Goal: Task Accomplishment & Management: Manage account settings

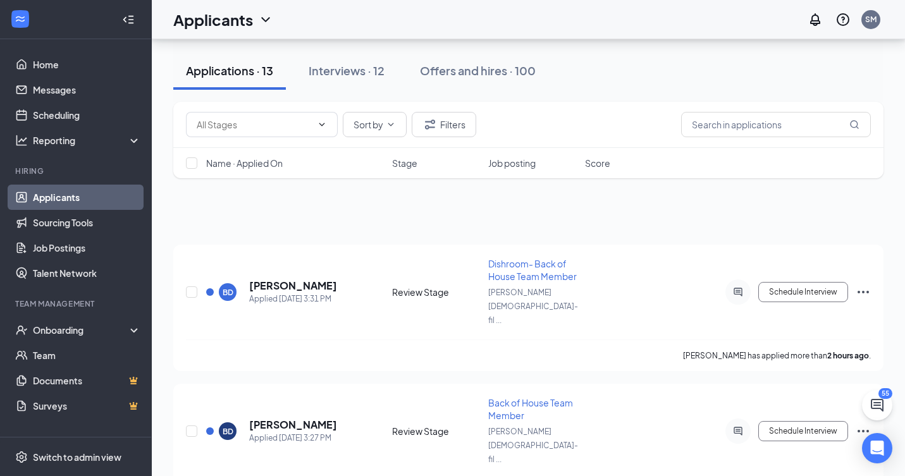
scroll to position [884, 0]
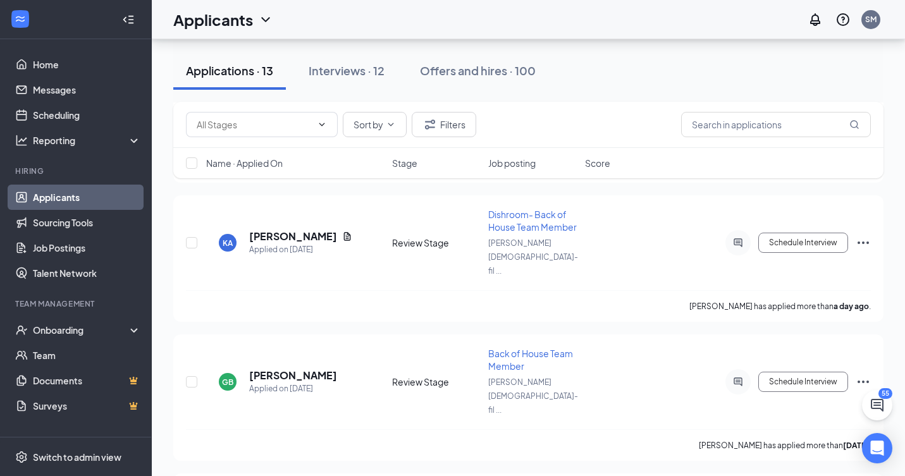
click at [232, 71] on div "Applications · 13" at bounding box center [229, 71] width 87 height 16
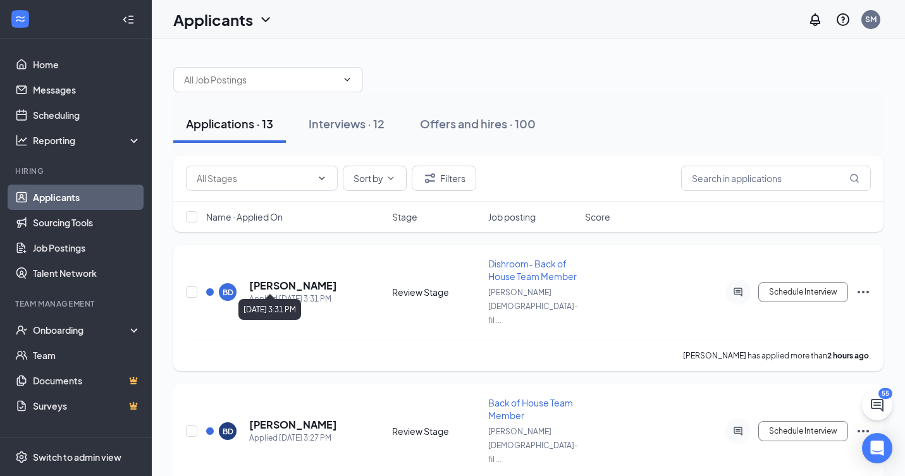
scroll to position [0, 0]
click at [269, 279] on h5 "[PERSON_NAME]" at bounding box center [293, 286] width 88 height 14
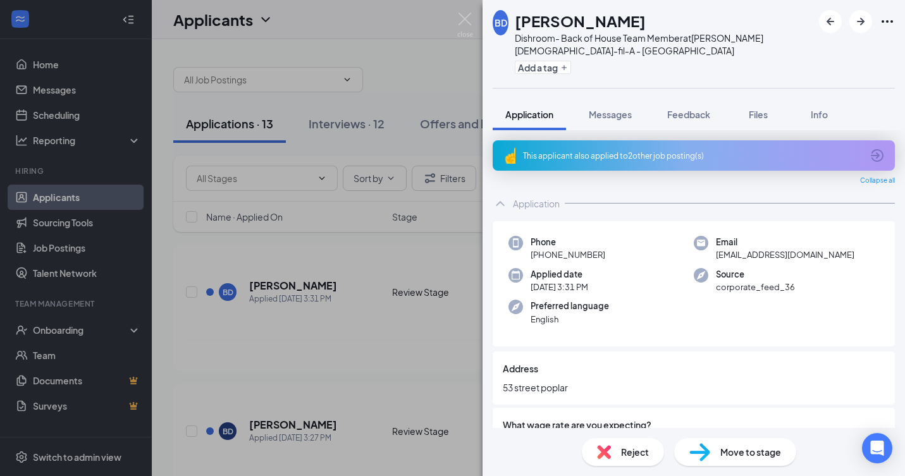
scroll to position [16, 0]
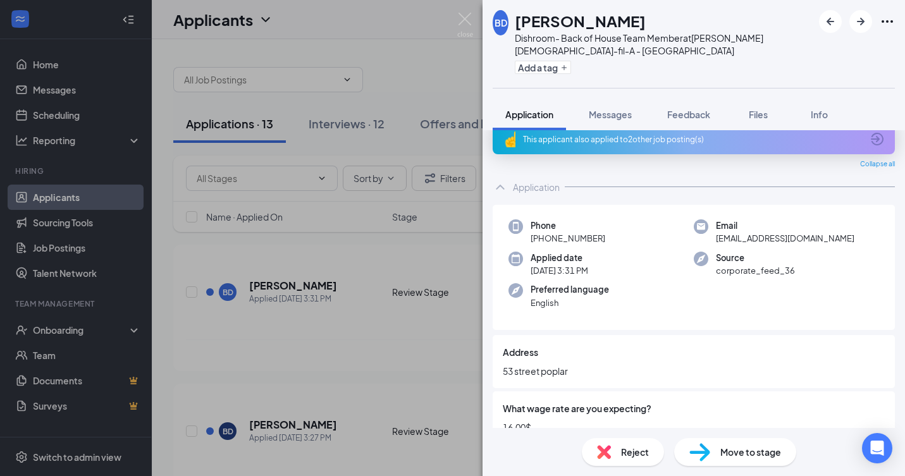
click at [844, 138] on div "This applicant also applied to 2 other job posting(s)" at bounding box center [692, 139] width 339 height 11
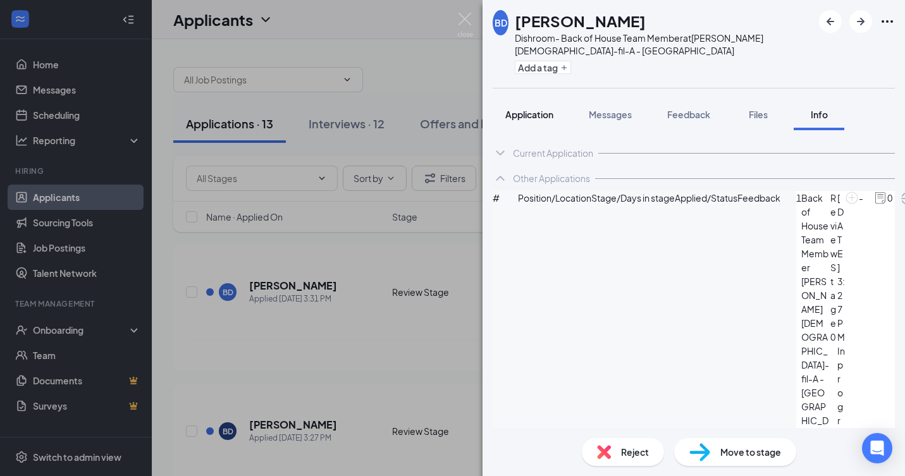
click at [538, 110] on span "Application" at bounding box center [529, 114] width 48 height 11
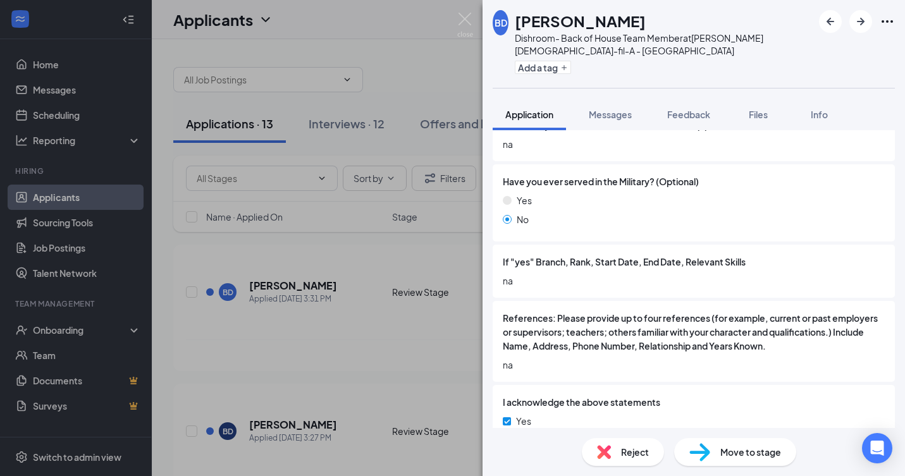
scroll to position [1683, 0]
click at [466, 15] on img at bounding box center [465, 25] width 16 height 25
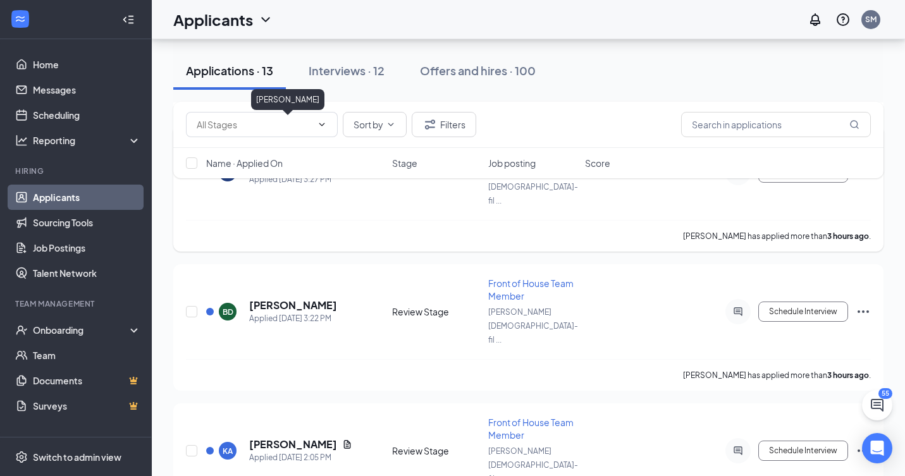
scroll to position [259, 0]
click at [299, 438] on h5 "[PERSON_NAME]" at bounding box center [293, 445] width 88 height 14
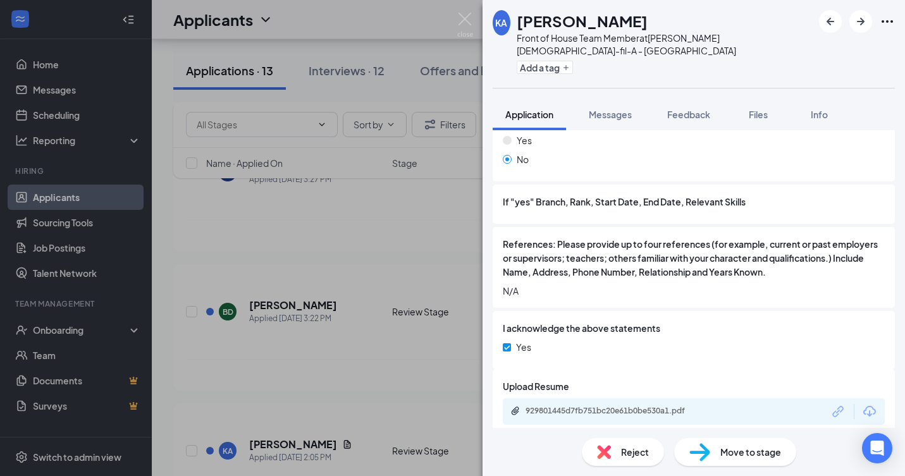
scroll to position [1705, 0]
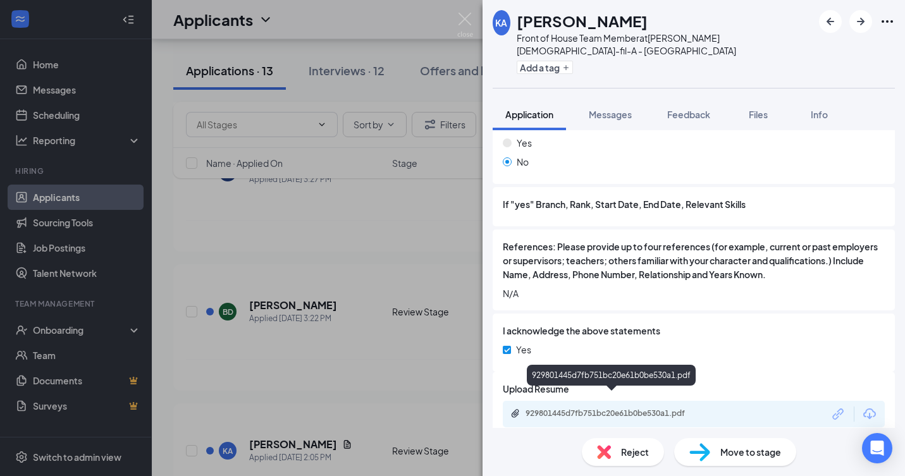
click at [566, 409] on div "929801445d7fb751bc20e61b0be530a1.pdf" at bounding box center [614, 414] width 177 height 10
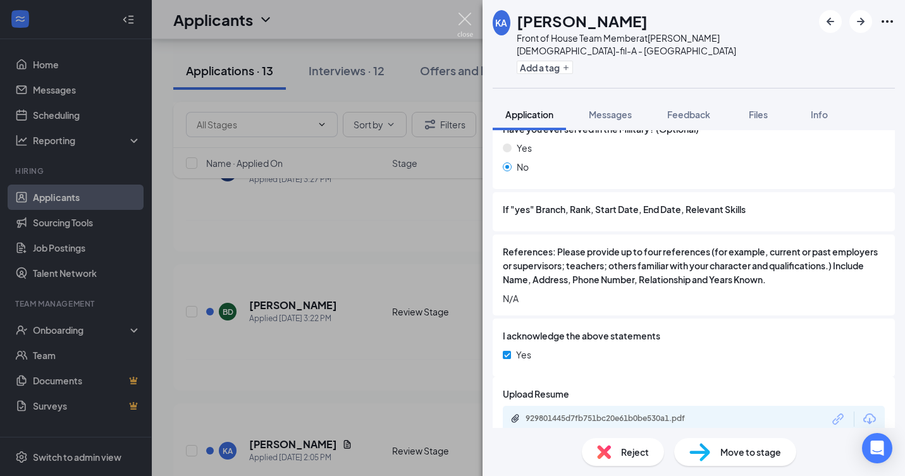
click at [467, 18] on img at bounding box center [465, 25] width 16 height 25
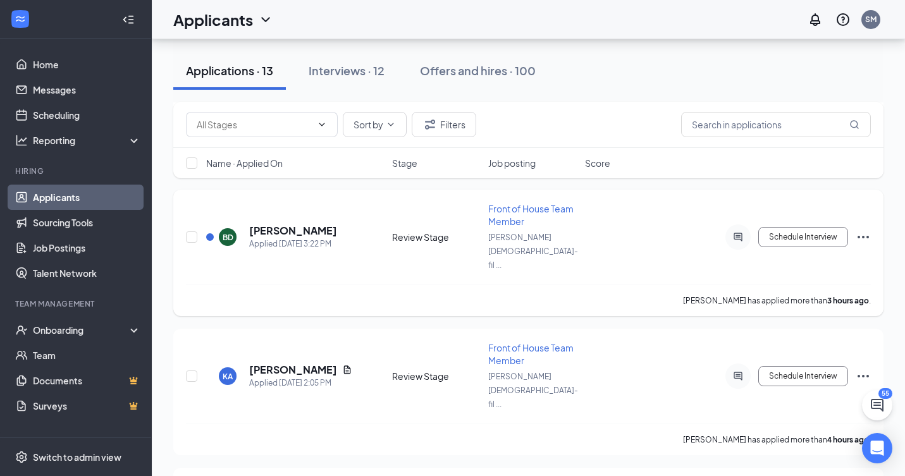
scroll to position [347, 0]
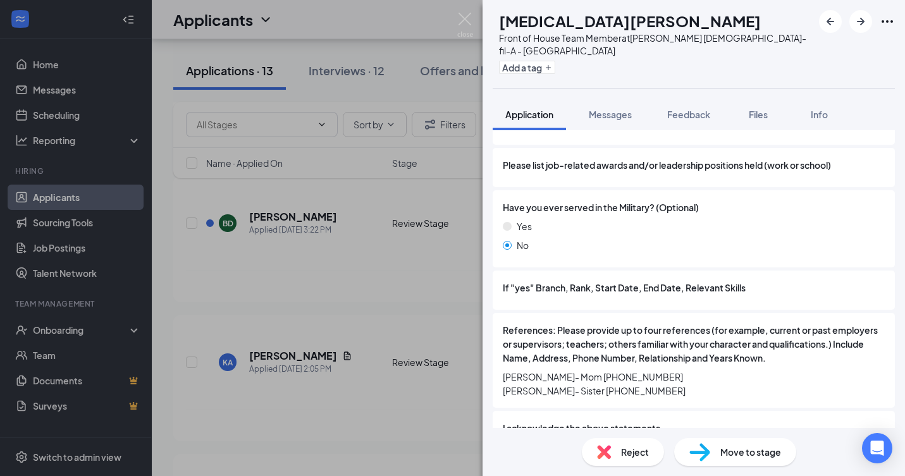
scroll to position [1404, 0]
click at [466, 19] on img at bounding box center [465, 25] width 16 height 25
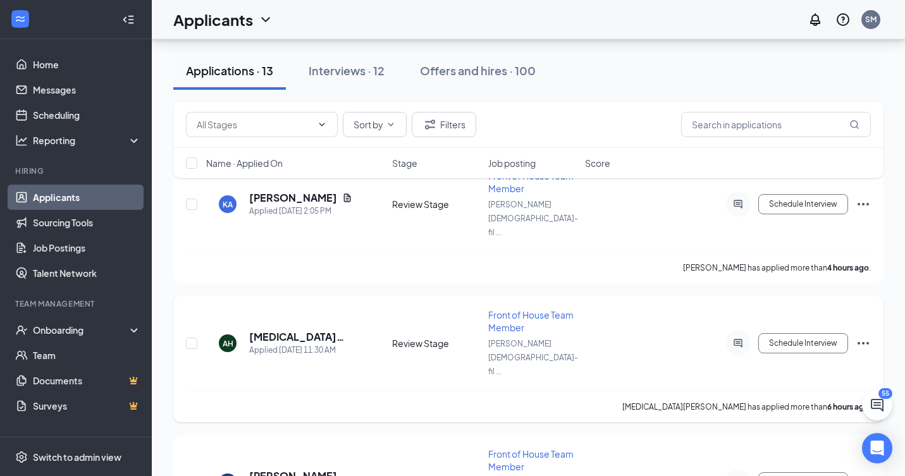
scroll to position [505, 0]
click at [309, 470] on h5 "[PERSON_NAME]" at bounding box center [293, 477] width 88 height 14
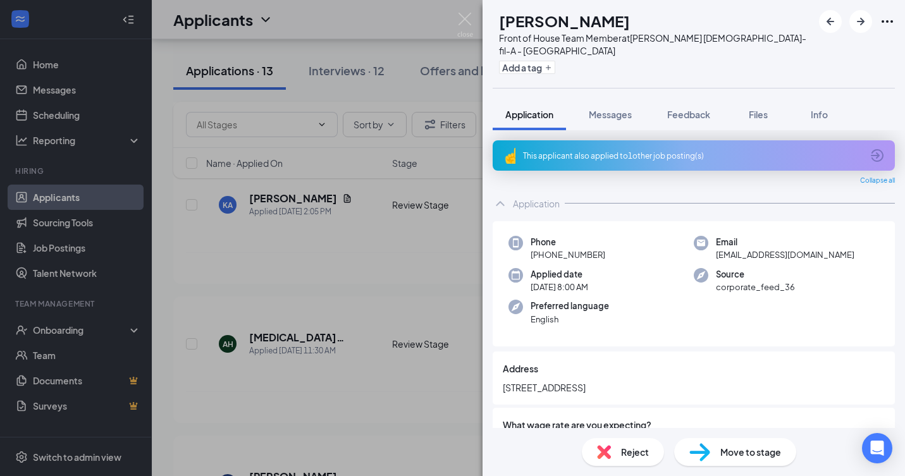
click at [796, 151] on div "This applicant also applied to 1 other job posting(s)" at bounding box center [692, 156] width 339 height 11
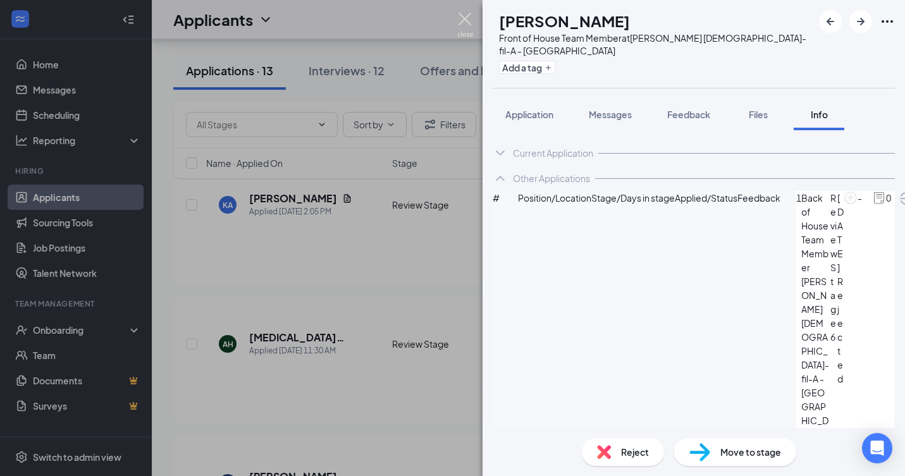
click at [461, 18] on img at bounding box center [465, 25] width 16 height 25
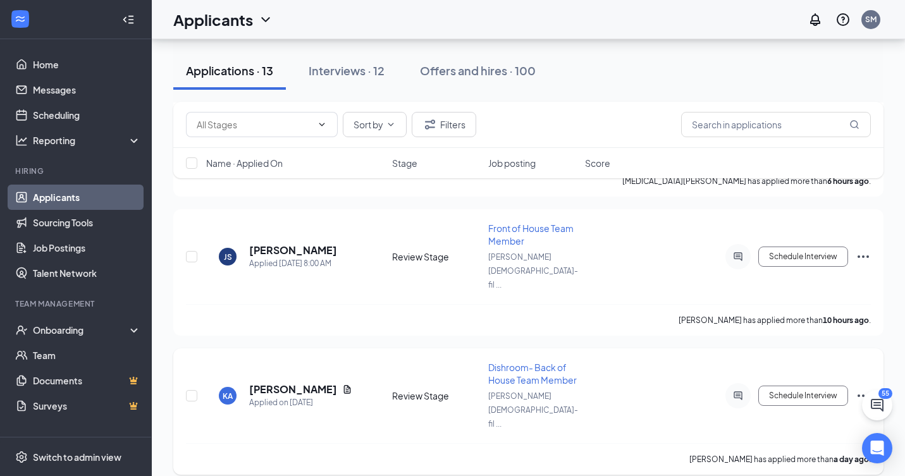
scroll to position [731, 0]
click at [293, 383] on h5 "[PERSON_NAME]" at bounding box center [293, 390] width 88 height 14
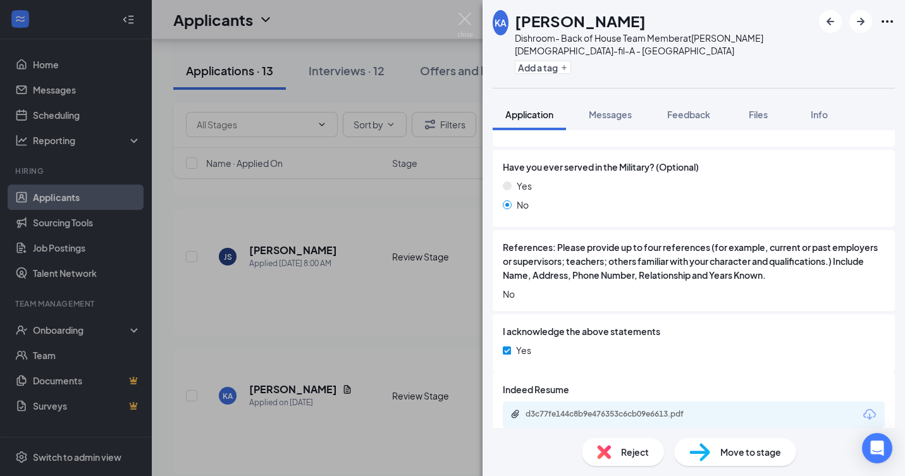
scroll to position [1034, 0]
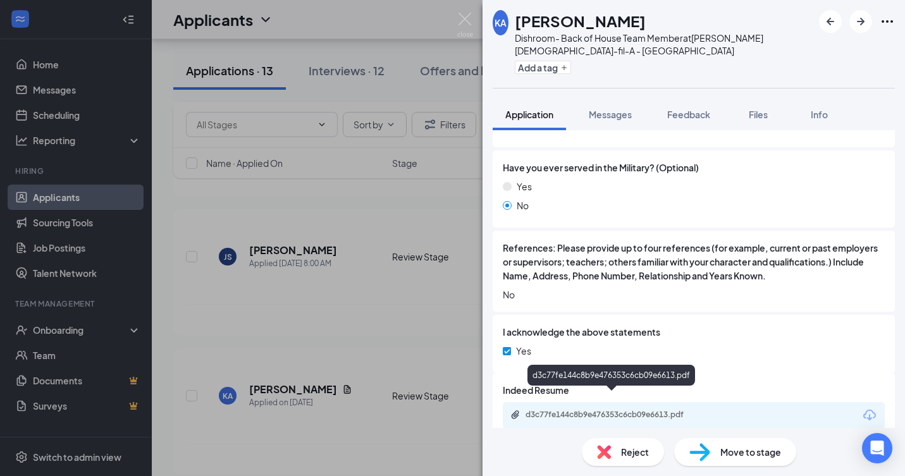
click at [539, 410] on div "d3c77fe144c8b9e476353c6cb09e6613.pdf" at bounding box center [614, 415] width 177 height 10
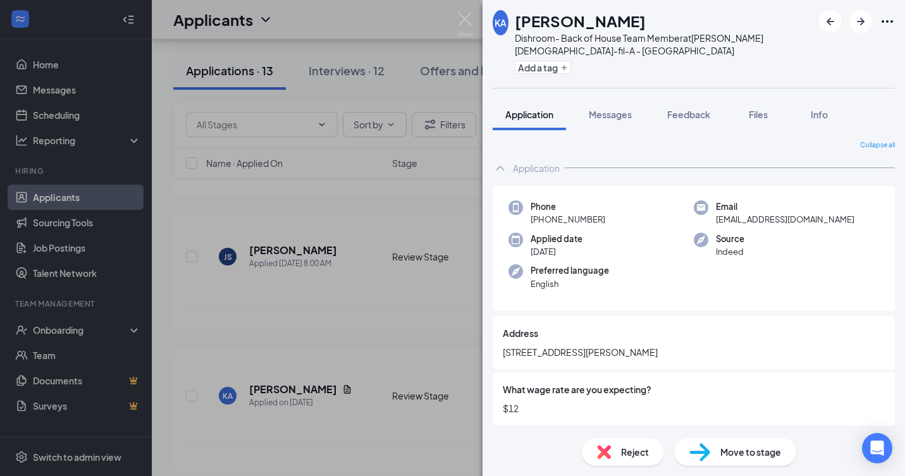
scroll to position [0, 0]
click at [603, 452] on img at bounding box center [604, 452] width 14 height 14
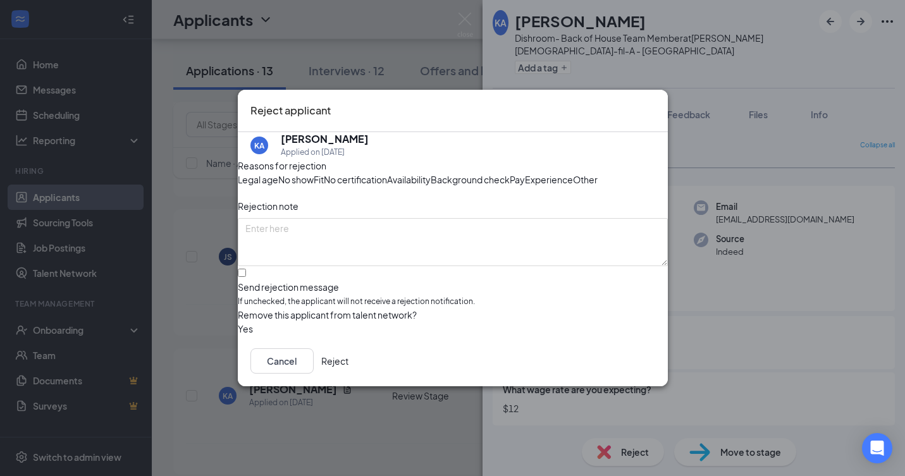
click at [431, 173] on span "Availability" at bounding box center [409, 180] width 44 height 14
click at [260, 281] on div at bounding box center [453, 281] width 430 height 0
click at [246, 277] on input "Send rejection message If unchecked, the applicant will not receive a rejection…" at bounding box center [242, 273] width 8 height 8
checkbox input "true"
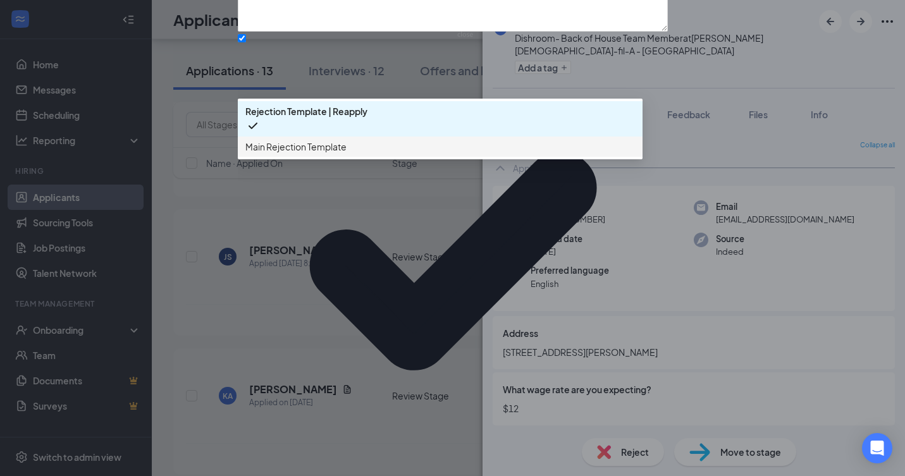
click at [323, 154] on span "Main Rejection Template" at bounding box center [295, 147] width 101 height 14
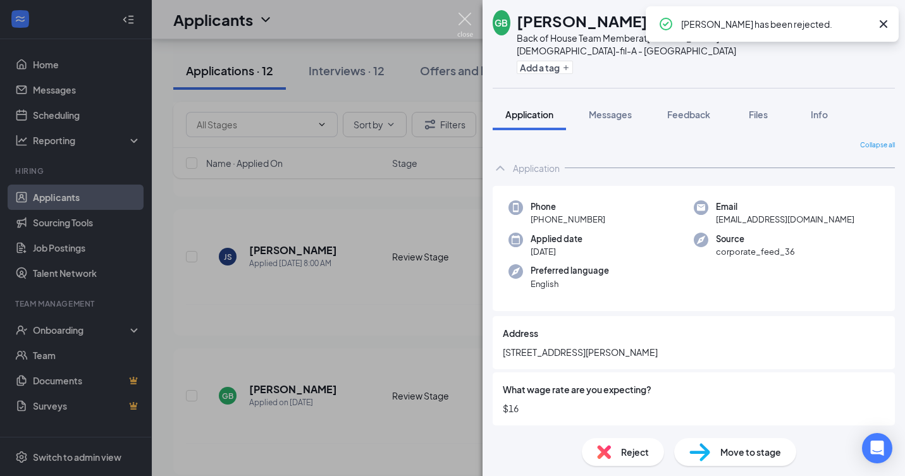
click at [463, 20] on img at bounding box center [465, 25] width 16 height 25
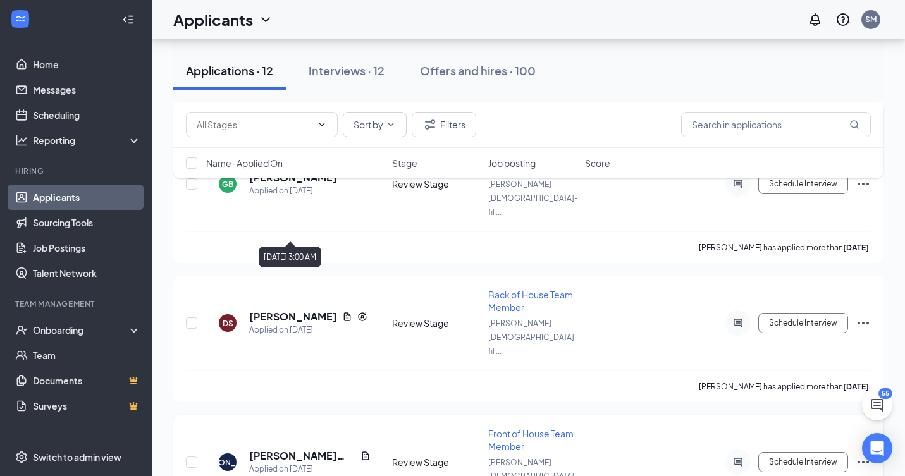
scroll to position [953, 0]
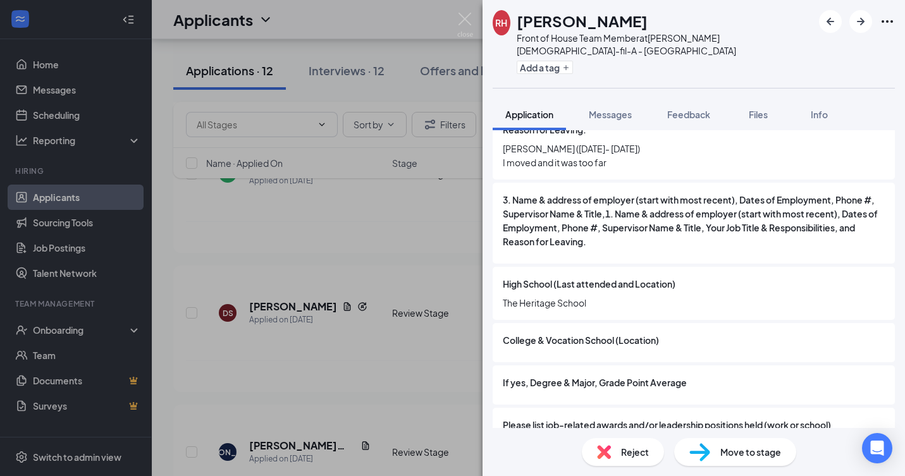
scroll to position [1173, 0]
click at [464, 22] on img at bounding box center [465, 25] width 16 height 25
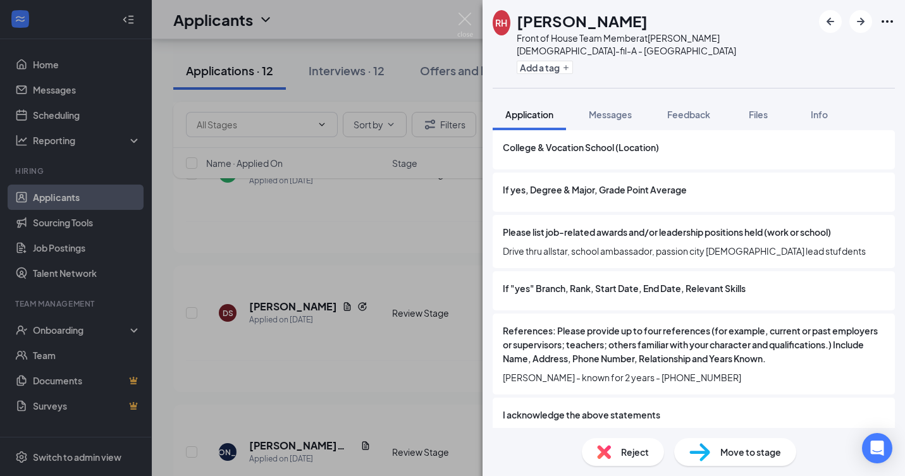
scroll to position [1366, 0]
click at [467, 19] on img at bounding box center [465, 25] width 16 height 25
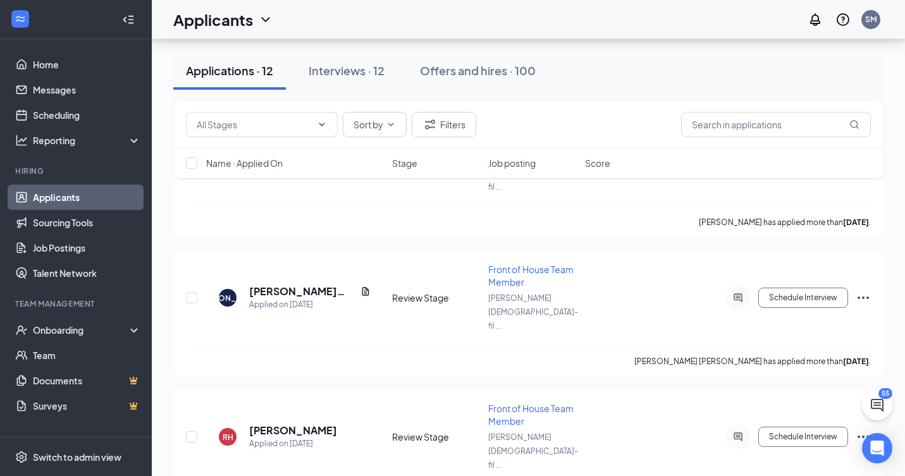
scroll to position [1107, 0]
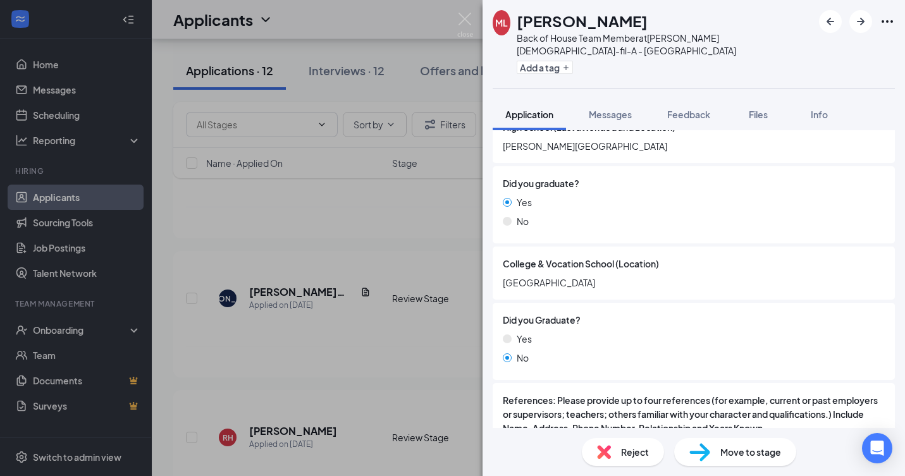
scroll to position [975, 0]
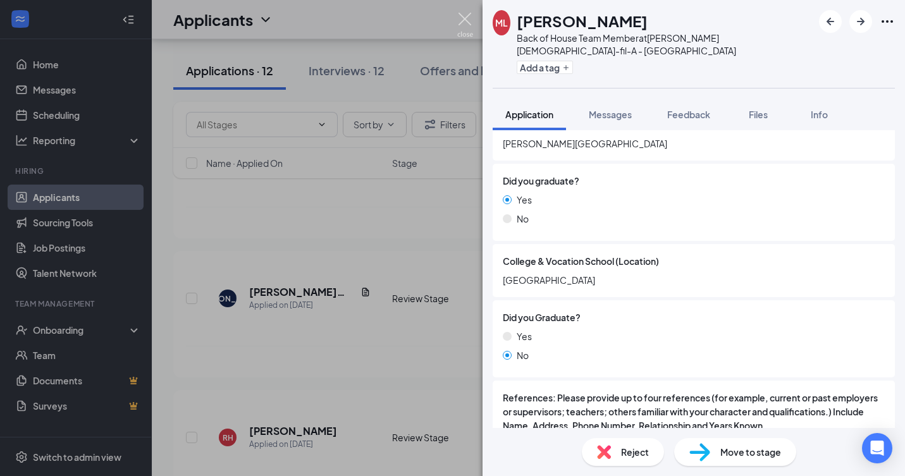
click at [464, 19] on img at bounding box center [465, 25] width 16 height 25
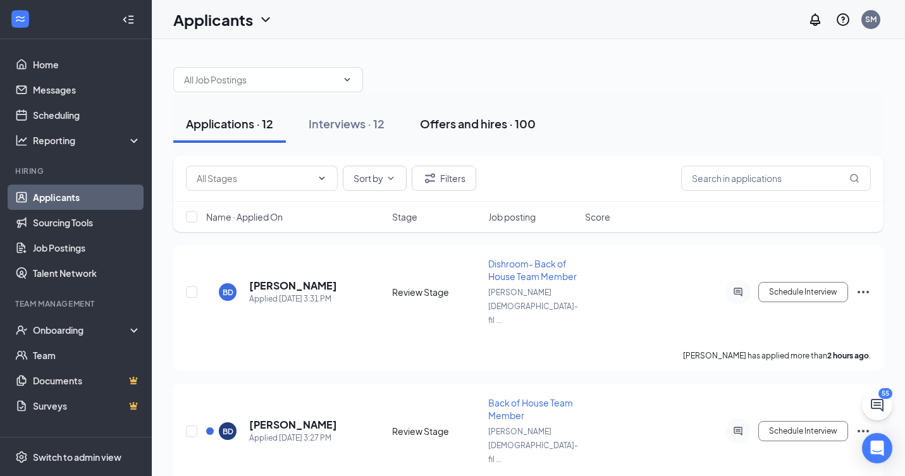
click at [474, 124] on div "Offers and hires · 100" at bounding box center [478, 124] width 116 height 16
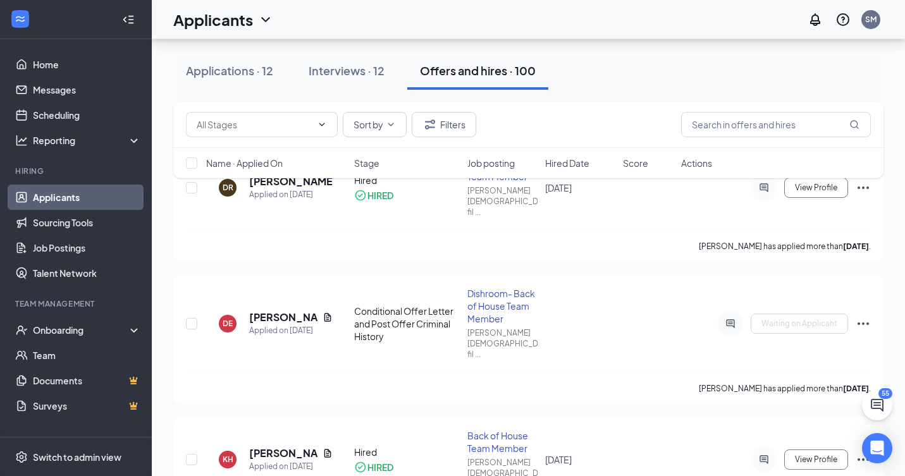
scroll to position [231, 0]
click at [269, 309] on h5 "[PERSON_NAME]" at bounding box center [283, 316] width 68 height 14
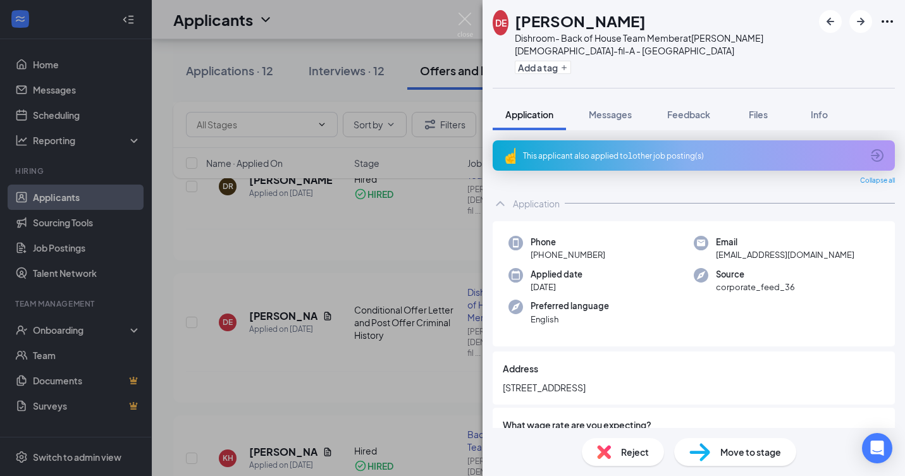
click at [748, 159] on div "This applicant also applied to 1 other job posting(s)" at bounding box center [692, 156] width 339 height 11
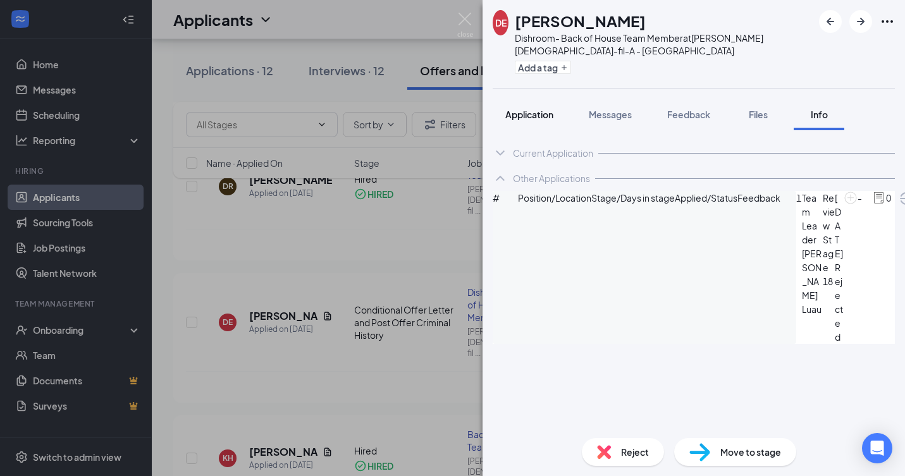
click at [541, 111] on span "Application" at bounding box center [529, 114] width 48 height 11
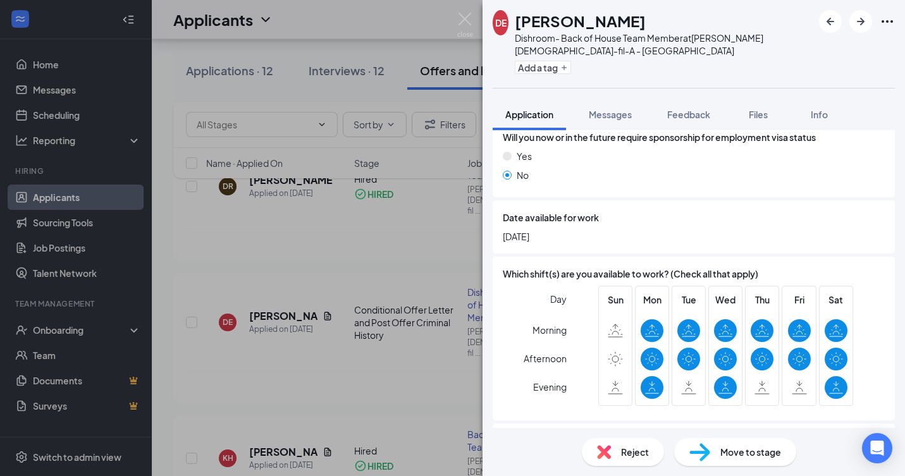
scroll to position [510, 0]
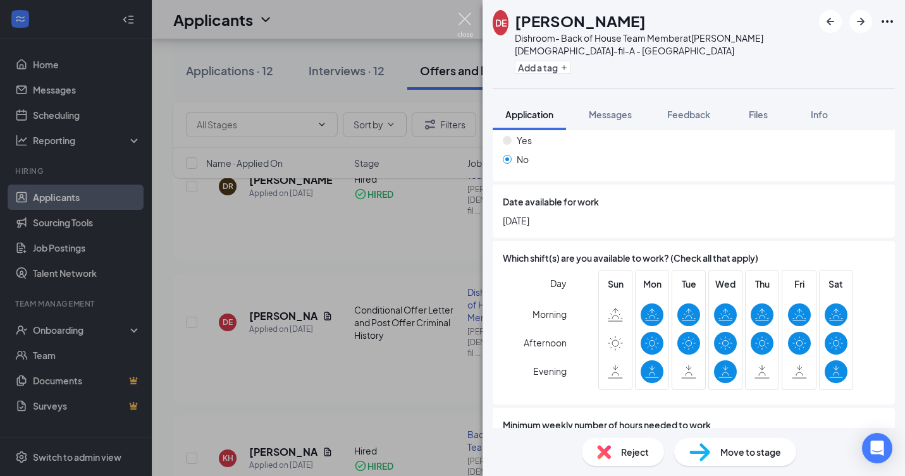
click at [464, 18] on img at bounding box center [465, 25] width 16 height 25
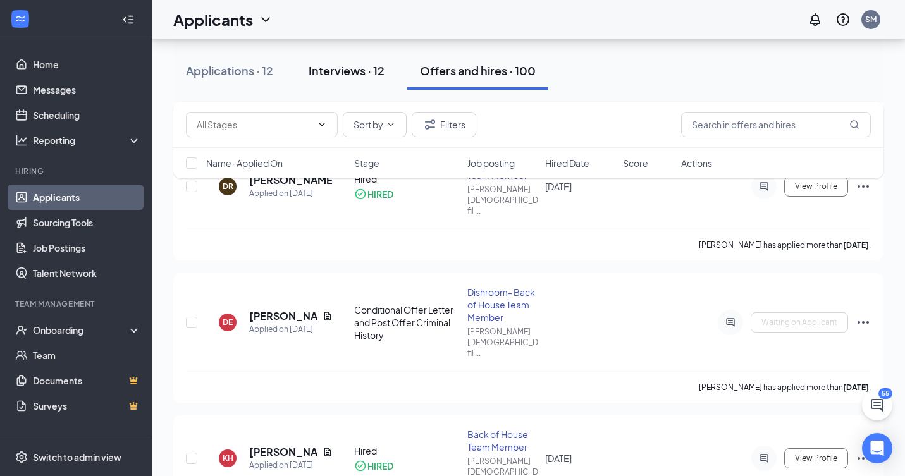
click at [352, 75] on div "Interviews · 12" at bounding box center [347, 71] width 76 height 16
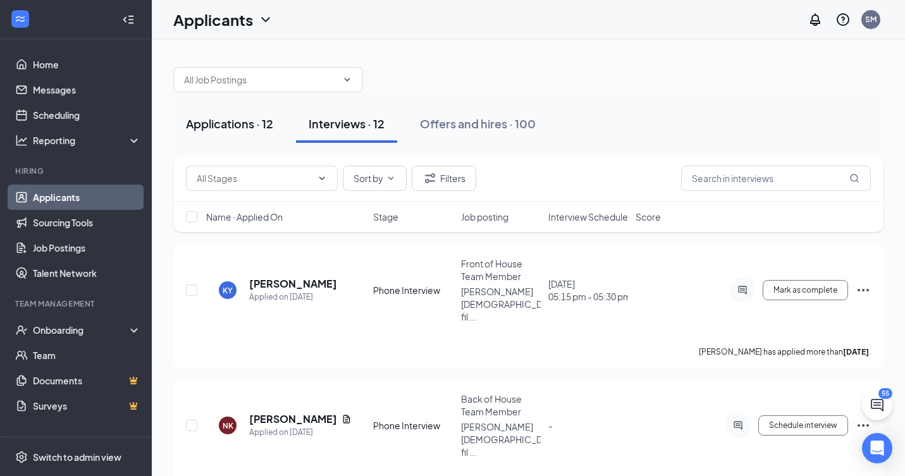
click at [240, 122] on div "Applications · 12" at bounding box center [229, 124] width 87 height 16
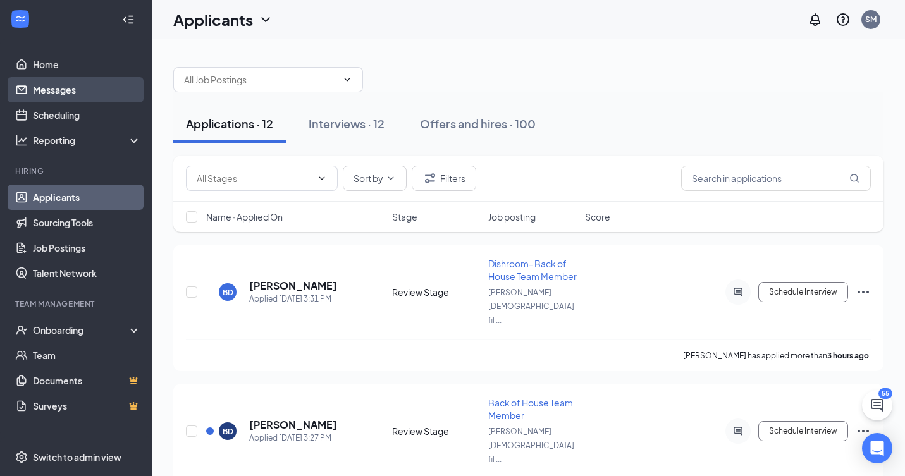
click at [56, 92] on link "Messages" at bounding box center [87, 89] width 108 height 25
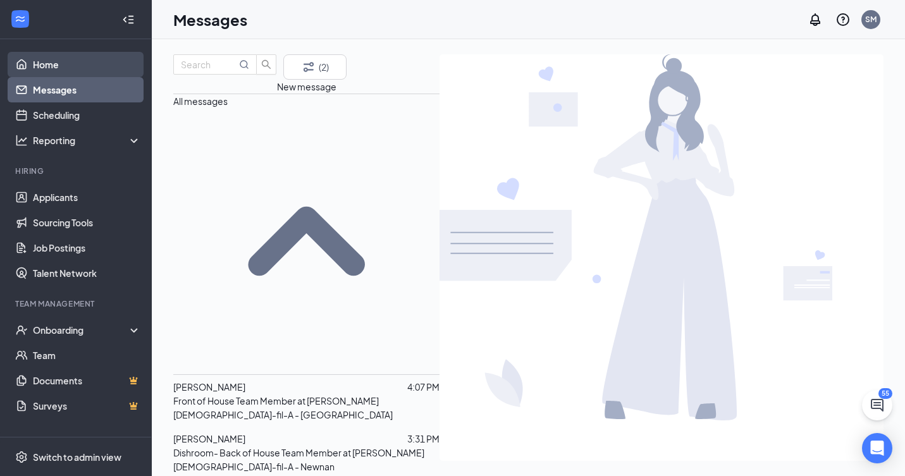
click at [51, 66] on link "Home" at bounding box center [87, 64] width 108 height 25
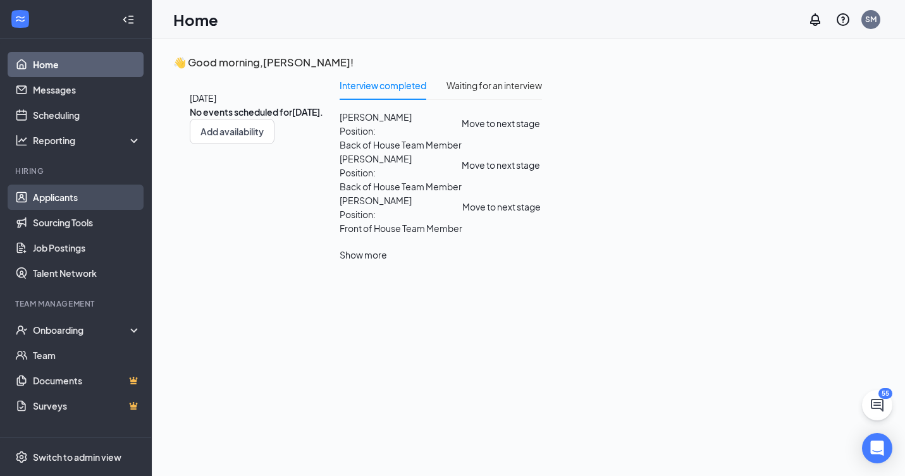
click at [60, 190] on link "Applicants" at bounding box center [87, 197] width 108 height 25
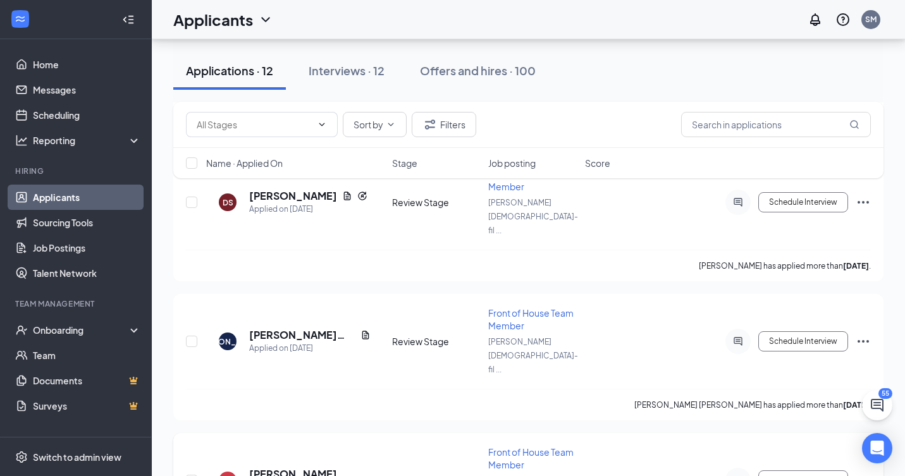
scroll to position [1044, 0]
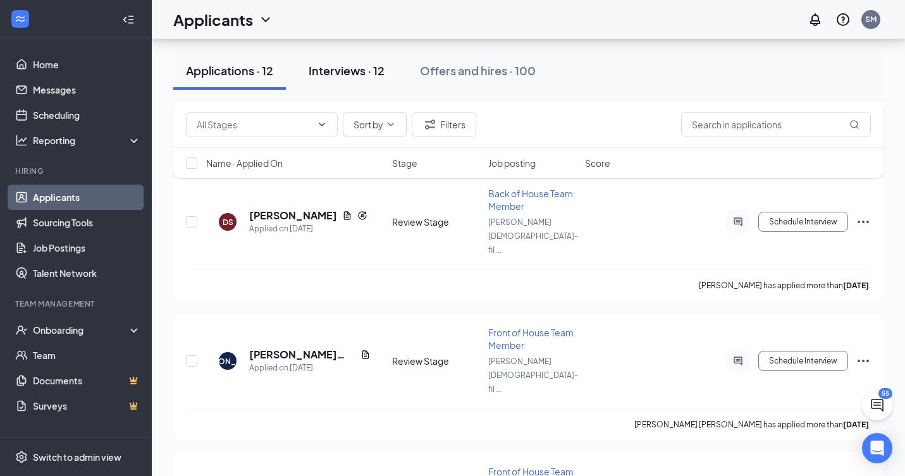
click at [339, 73] on div "Interviews · 12" at bounding box center [347, 71] width 76 height 16
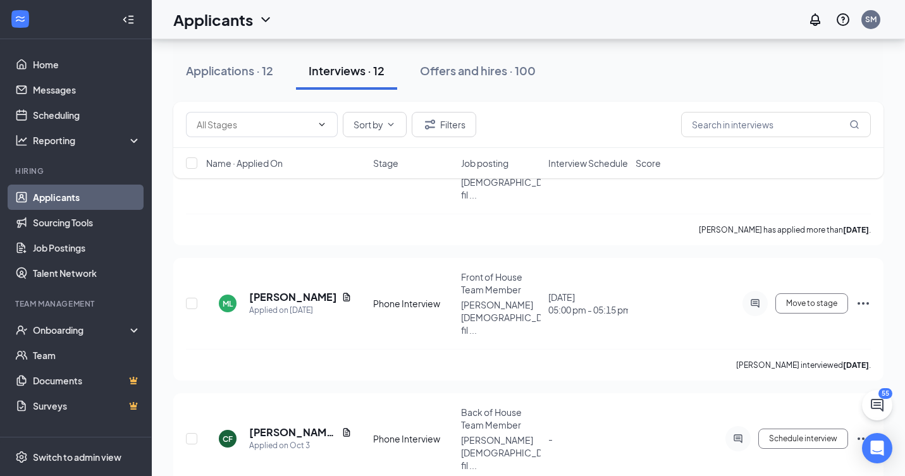
scroll to position [1082, 0]
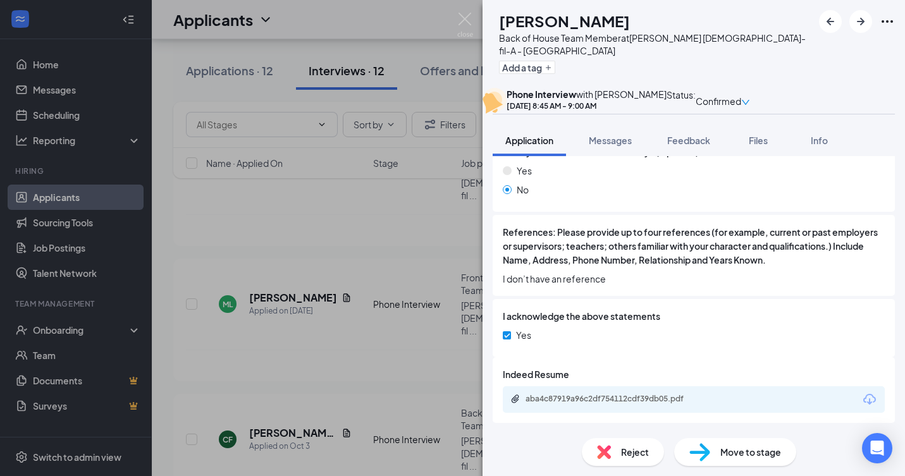
scroll to position [1131, 0]
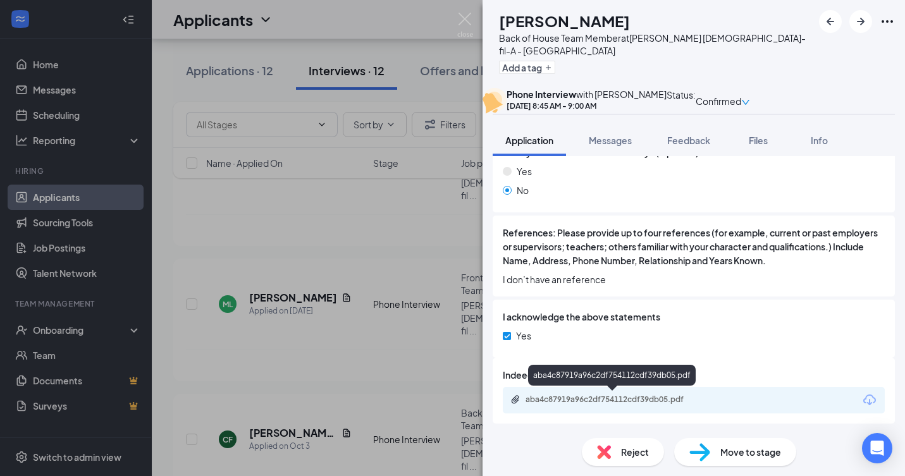
click at [595, 392] on div "aba4c87919a96c2df754112cdf39db05.pdf" at bounding box center [694, 400] width 382 height 27
click at [606, 402] on div "aba4c87919a96c2df754112cdf39db05.pdf" at bounding box center [614, 400] width 177 height 10
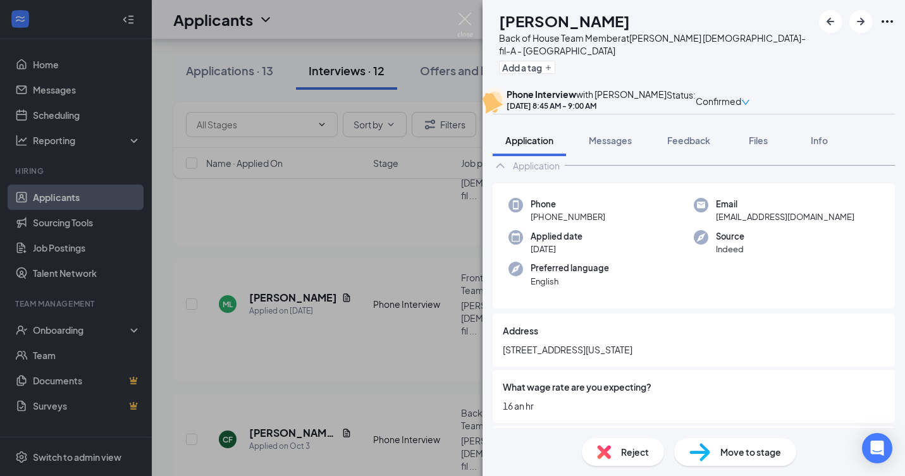
scroll to position [35, 0]
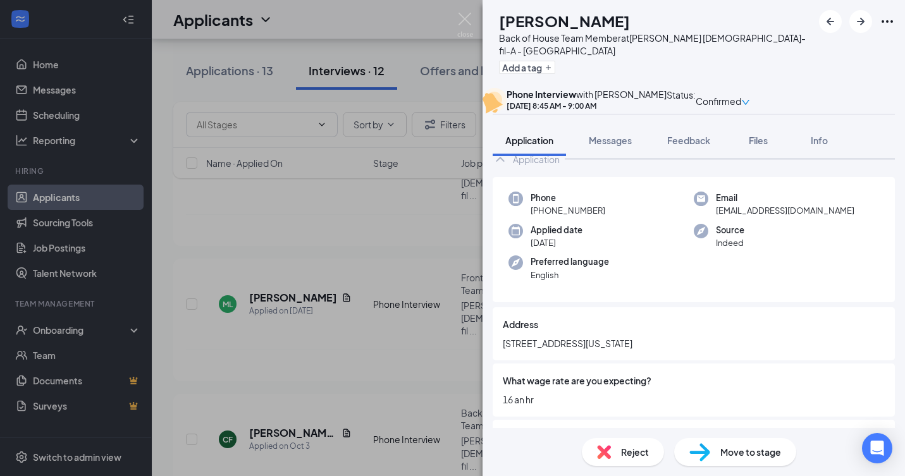
click at [717, 451] on div "Move to stage" at bounding box center [735, 452] width 122 height 28
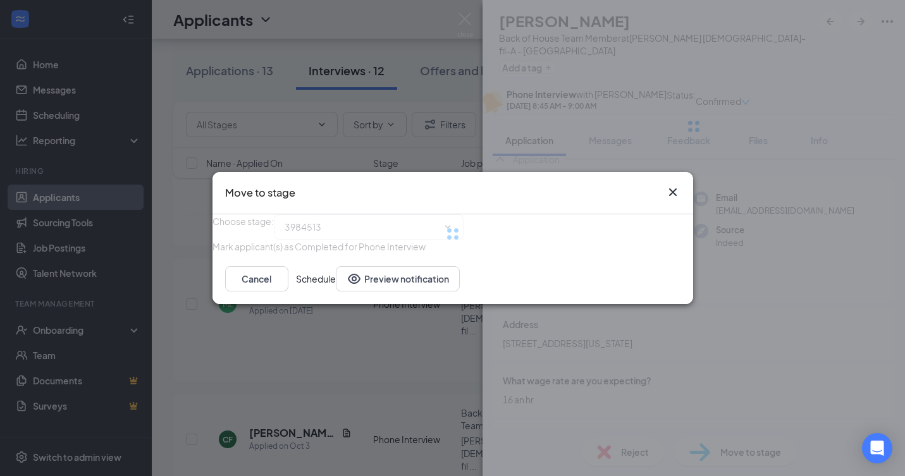
type input "Video Conference Interview (next stage)"
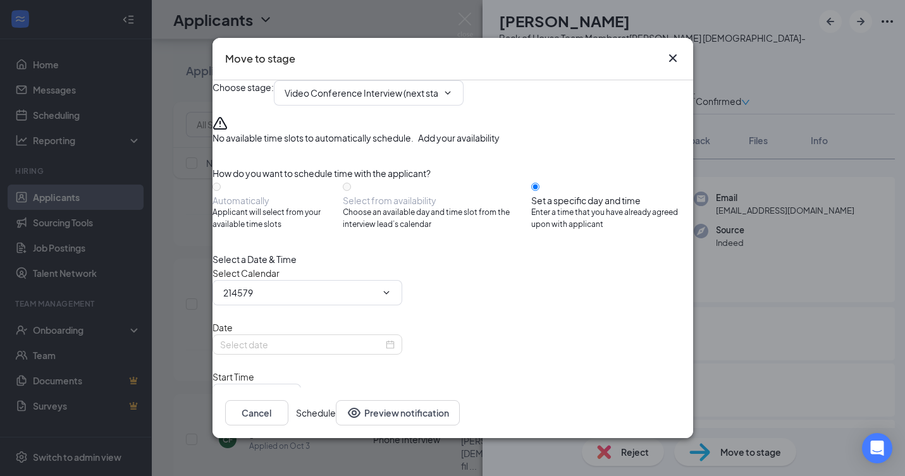
type input "[PERSON_NAME] Calendar"
type input "[DATE]"
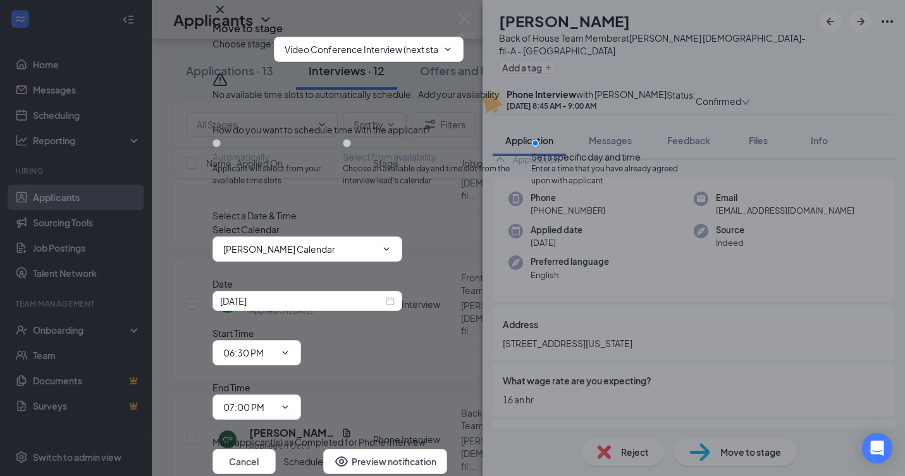
click at [228, 17] on icon "Cross" at bounding box center [220, 9] width 15 height 15
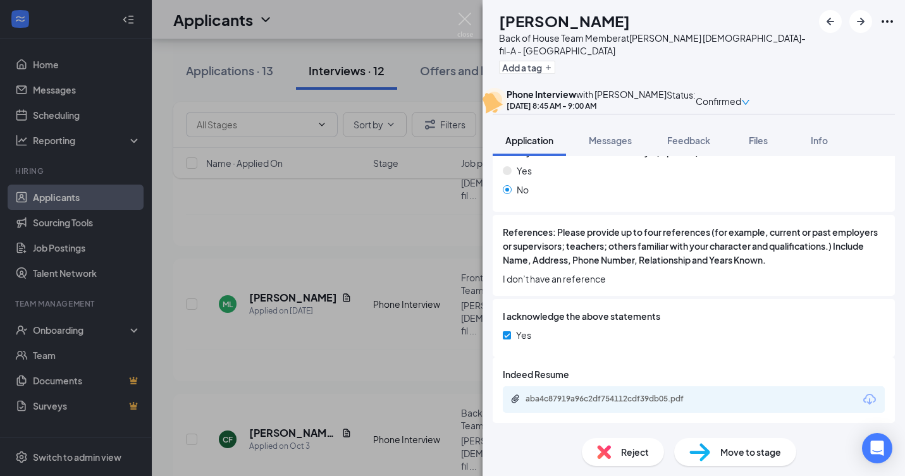
scroll to position [1131, 0]
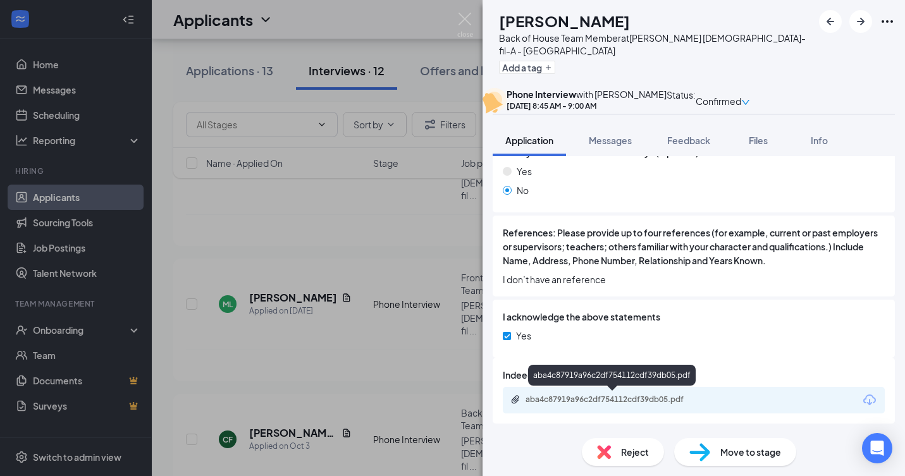
click at [581, 404] on div "aba4c87919a96c2df754112cdf39db05.pdf" at bounding box center [612, 401] width 205 height 12
click at [610, 395] on div "aba4c87919a96c2df754112cdf39db05.pdf" at bounding box center [614, 400] width 177 height 10
click at [534, 401] on div "aba4c87919a96c2df754112cdf39db05.pdf" at bounding box center [614, 400] width 177 height 10
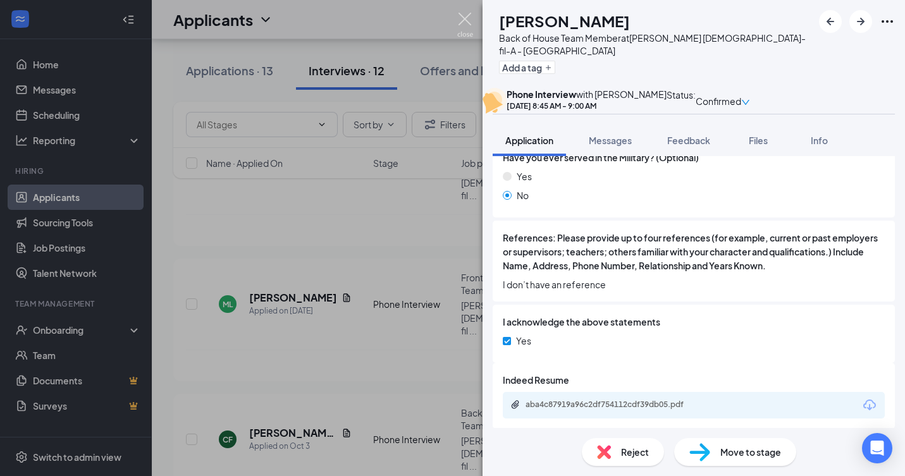
click at [466, 20] on img at bounding box center [465, 25] width 16 height 25
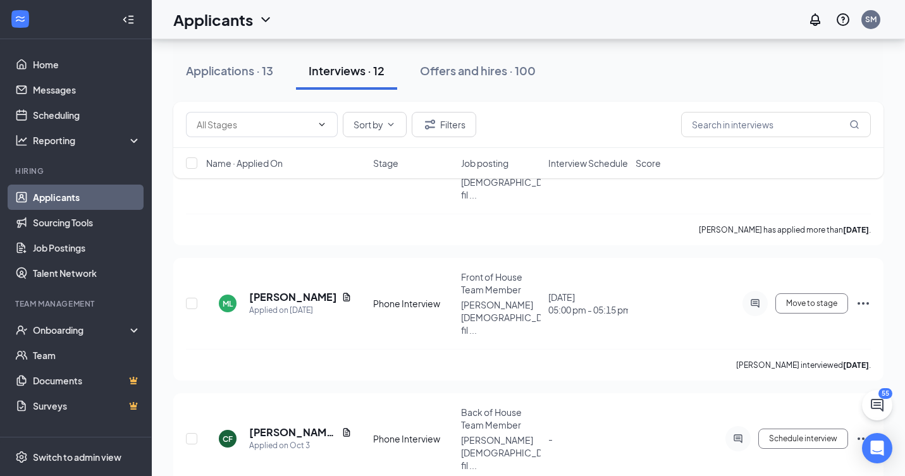
scroll to position [1082, 0]
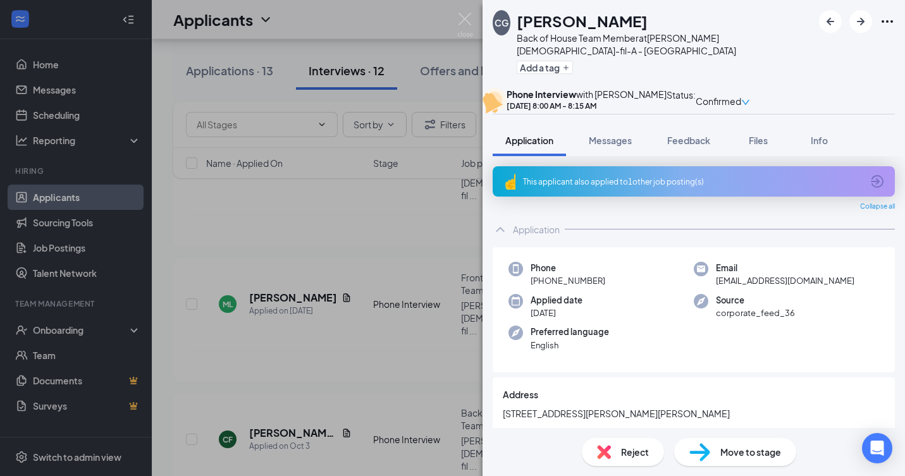
click at [777, 187] on div "This applicant also applied to 1 other job posting(s)" at bounding box center [692, 181] width 339 height 11
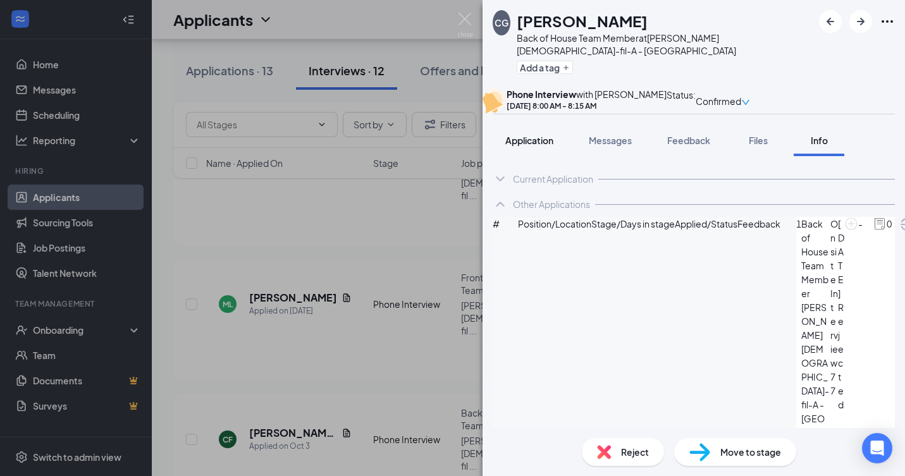
click at [553, 146] on span "Application" at bounding box center [529, 140] width 48 height 11
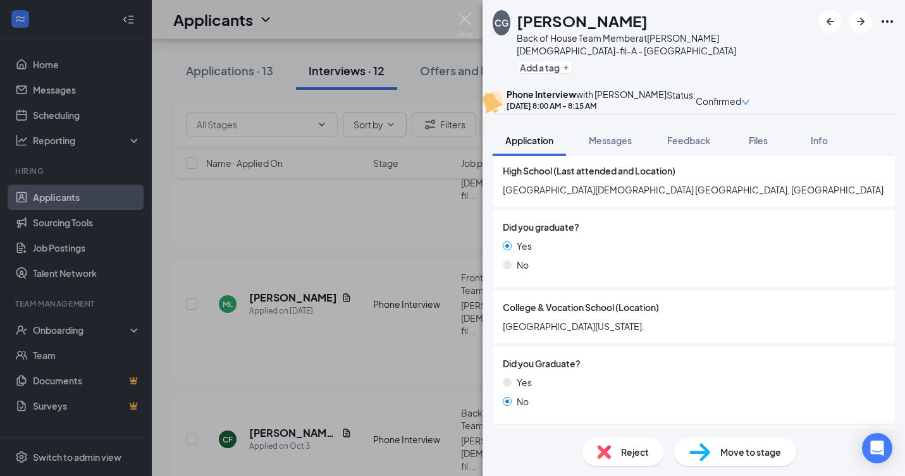
scroll to position [1421, 0]
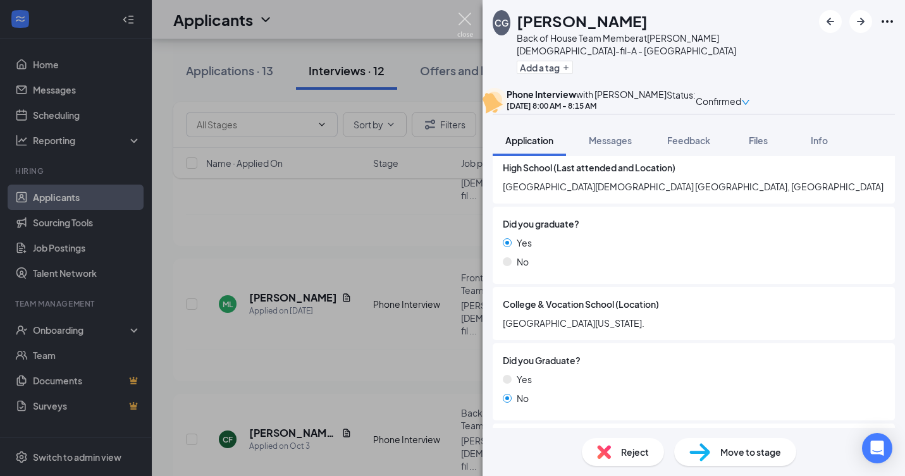
click at [466, 19] on img at bounding box center [465, 25] width 16 height 25
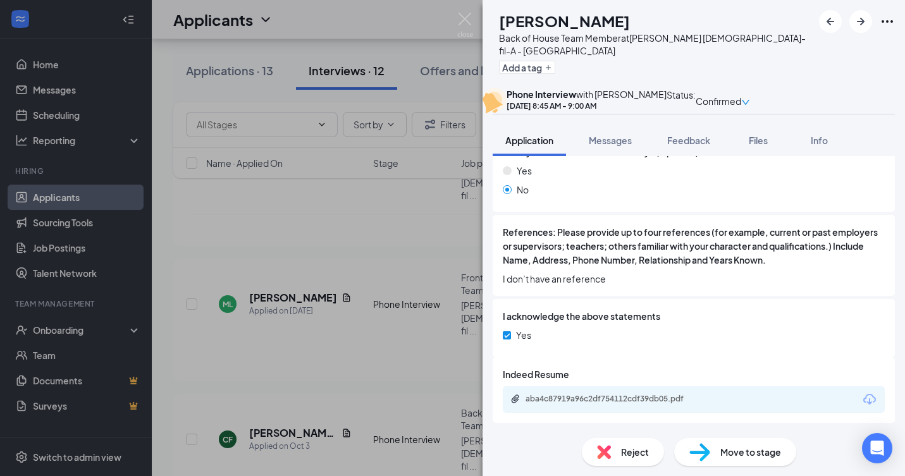
scroll to position [1131, 0]
click at [588, 397] on div "aba4c87919a96c2df754112cdf39db05.pdf" at bounding box center [614, 400] width 177 height 10
click at [707, 454] on img at bounding box center [699, 452] width 21 height 18
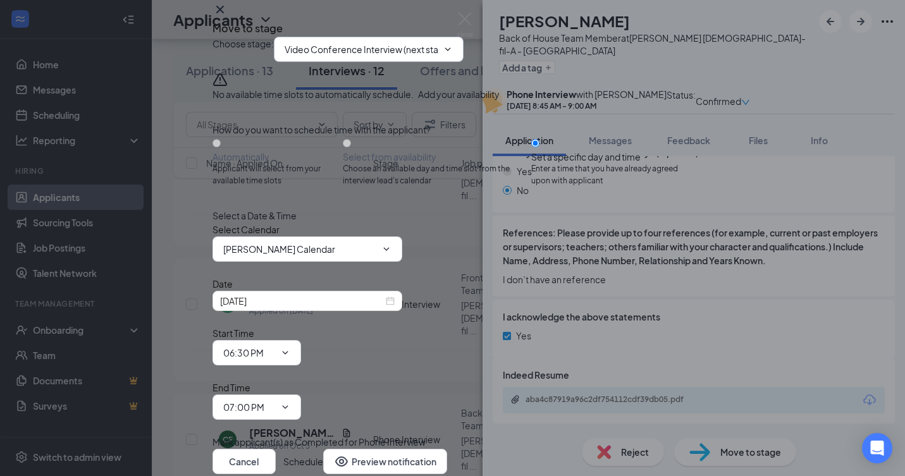
click at [418, 56] on input "Video Conference Interview (next stage)" at bounding box center [361, 49] width 153 height 14
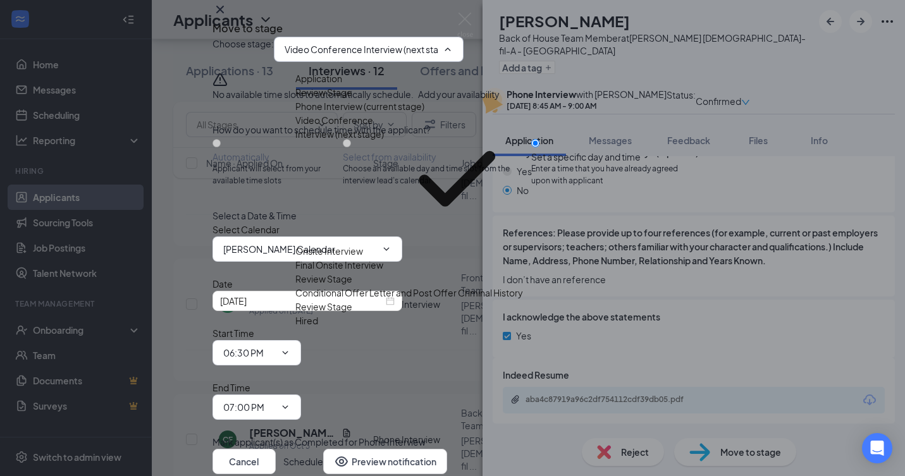
click at [363, 253] on div "Onsite Interview" at bounding box center [329, 251] width 68 height 14
type input "Onsite Interview"
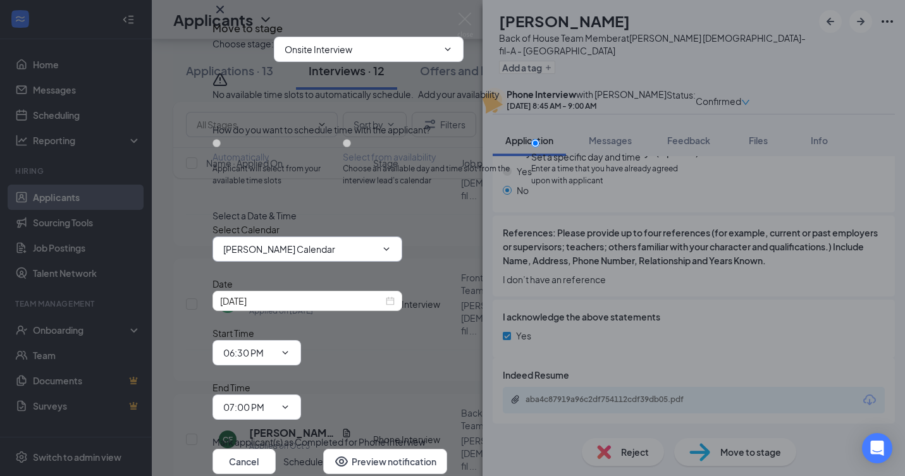
click at [392, 254] on span at bounding box center [385, 249] width 13 height 10
click at [389, 250] on icon "ChevronDown" at bounding box center [386, 248] width 6 height 3
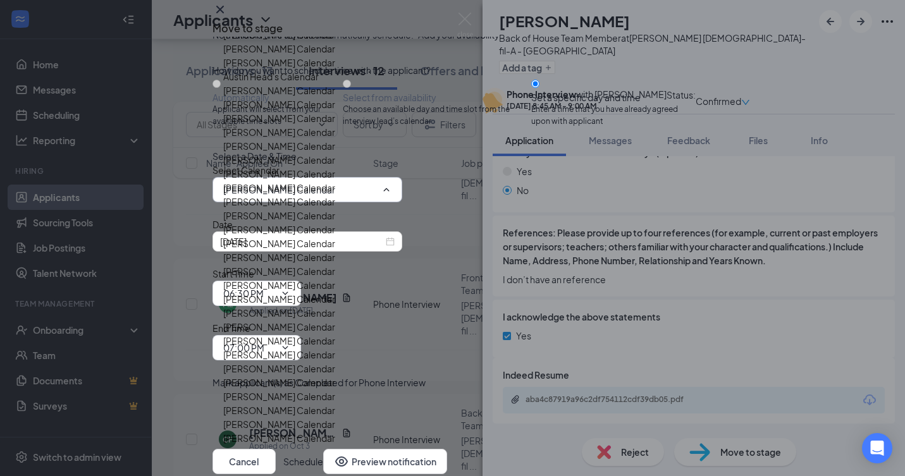
scroll to position [2398, 0]
type input "[PERSON_NAME] Calendar"
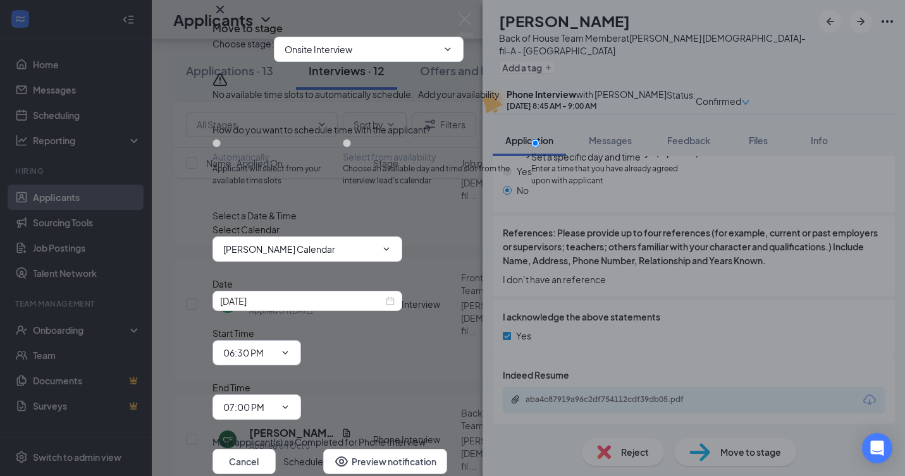
click at [288, 351] on icon "ChevronDown" at bounding box center [285, 352] width 6 height 3
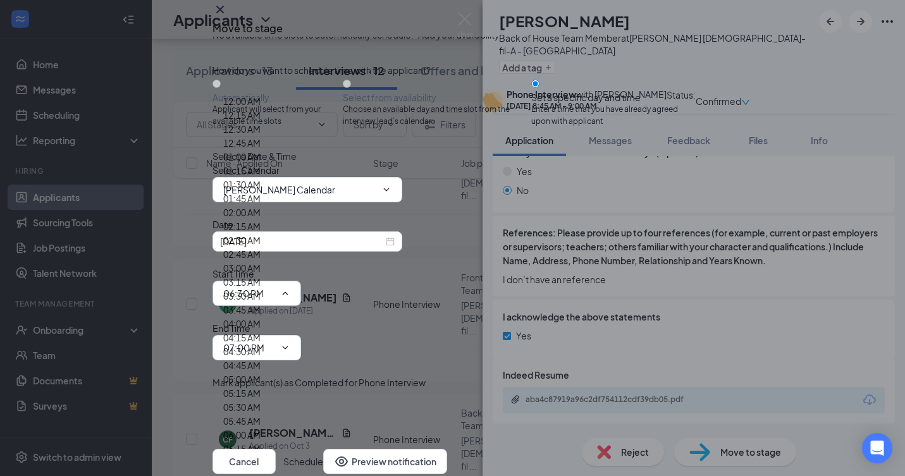
scroll to position [871, 0]
type input "08:00 AM"
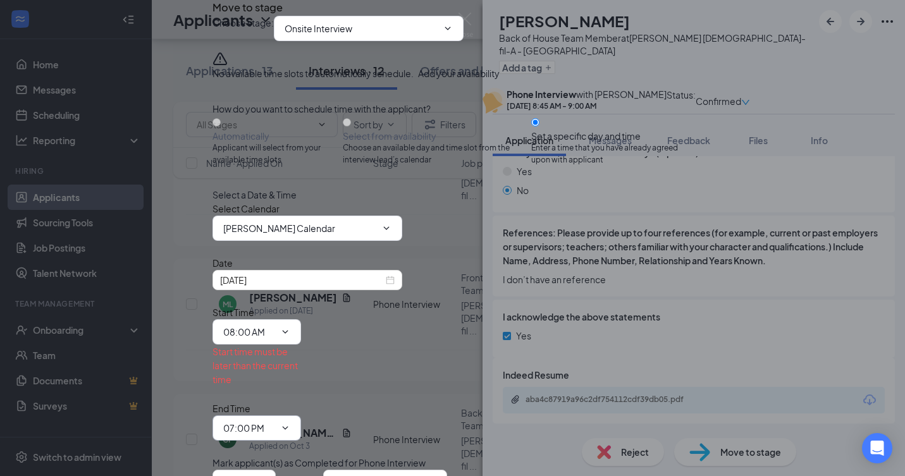
click at [301, 416] on span "07:00 PM" at bounding box center [257, 428] width 89 height 25
click at [288, 426] on icon "ChevronDown" at bounding box center [285, 427] width 6 height 3
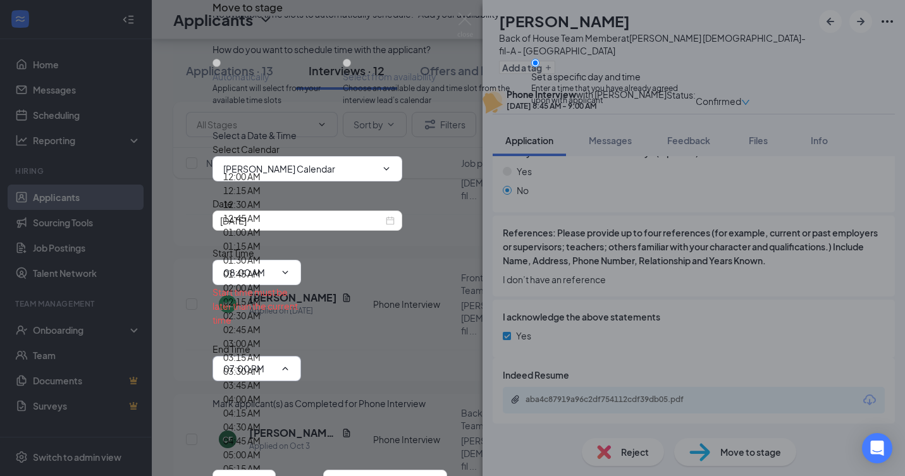
scroll to position [884, 0]
type input "08:30 AM"
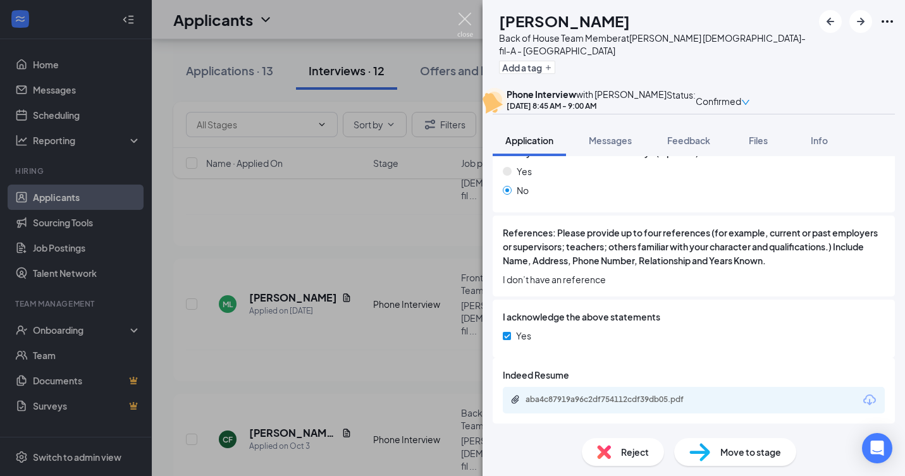
click at [466, 23] on img at bounding box center [465, 25] width 16 height 25
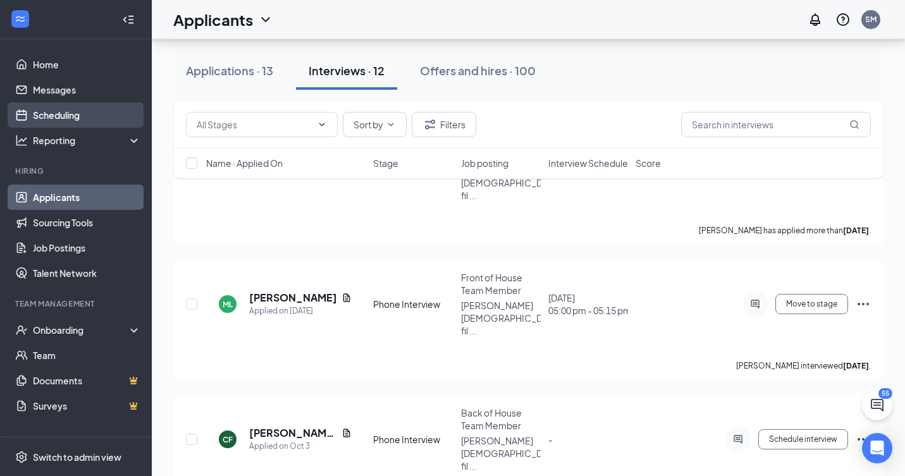
click at [35, 114] on link "Scheduling" at bounding box center [87, 114] width 108 height 25
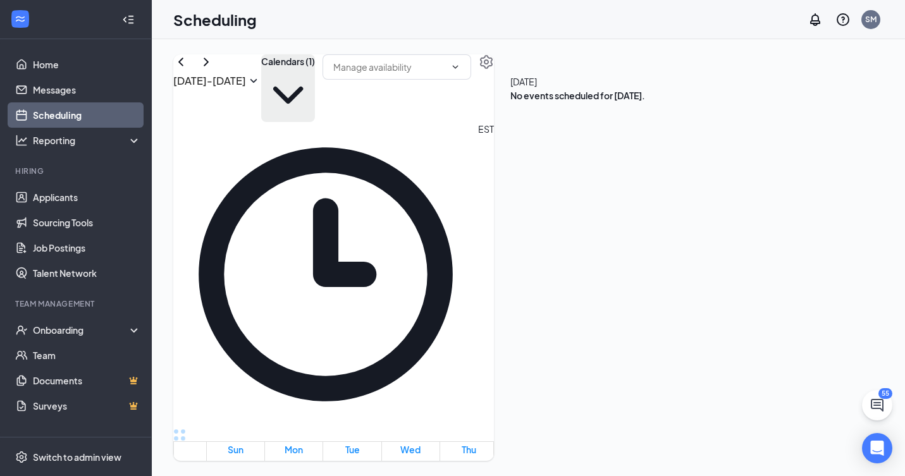
click at [315, 83] on button "Calendars (1)" at bounding box center [288, 88] width 54 height 68
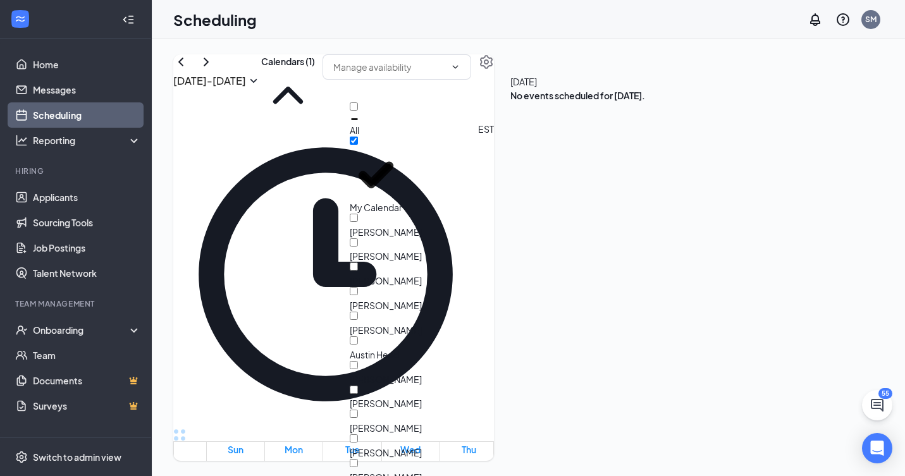
scroll to position [2361, 0]
checkbox input "true"
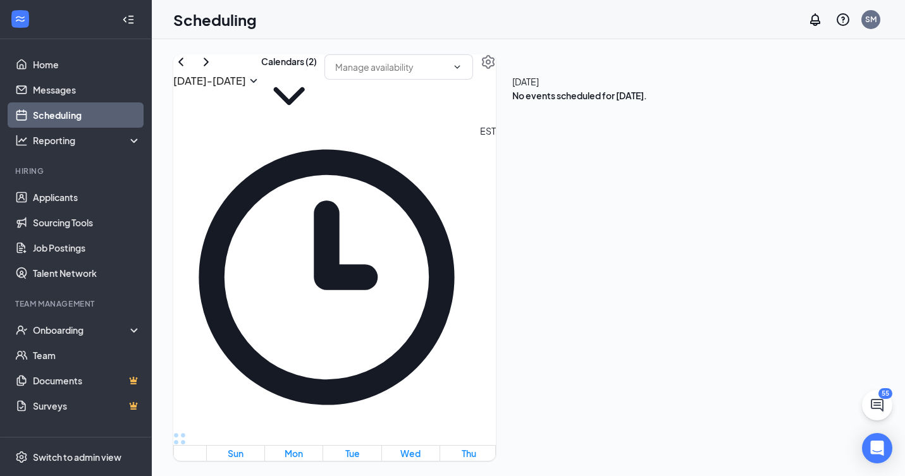
click at [496, 63] on div "[DATE] - [DATE] Calendars (2) EST Sun 12 Mon 13 Tue 14 Wed 15 Thu 16 Fri 17 Sat…" at bounding box center [334, 257] width 323 height 407
click at [214, 70] on icon "ChevronRight" at bounding box center [206, 61] width 15 height 15
click at [37, 63] on link "Home" at bounding box center [87, 64] width 108 height 25
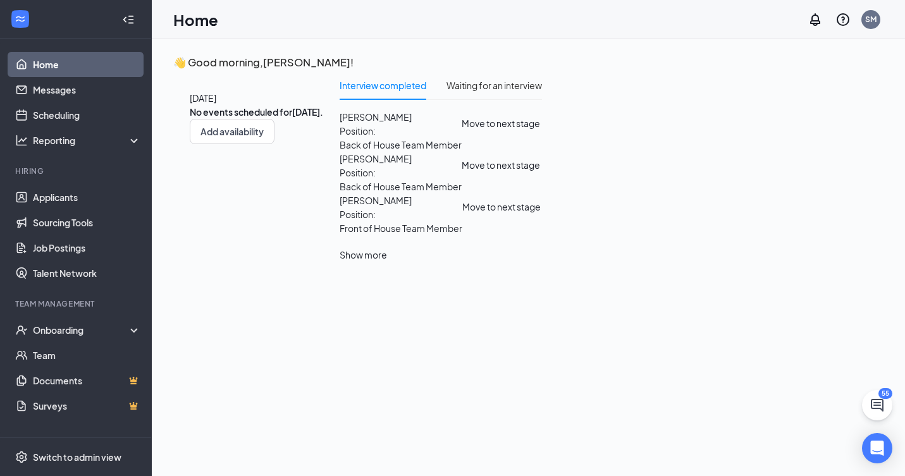
click at [462, 166] on span "[PERSON_NAME]" at bounding box center [401, 159] width 122 height 14
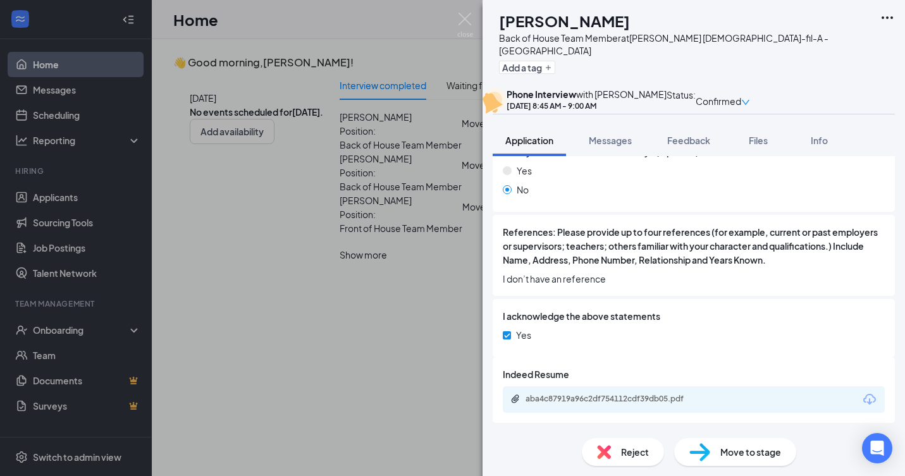
scroll to position [1131, 0]
click at [712, 450] on div "Move to stage" at bounding box center [735, 452] width 122 height 28
type input "Video Conference Interview (next stage)"
radio input "true"
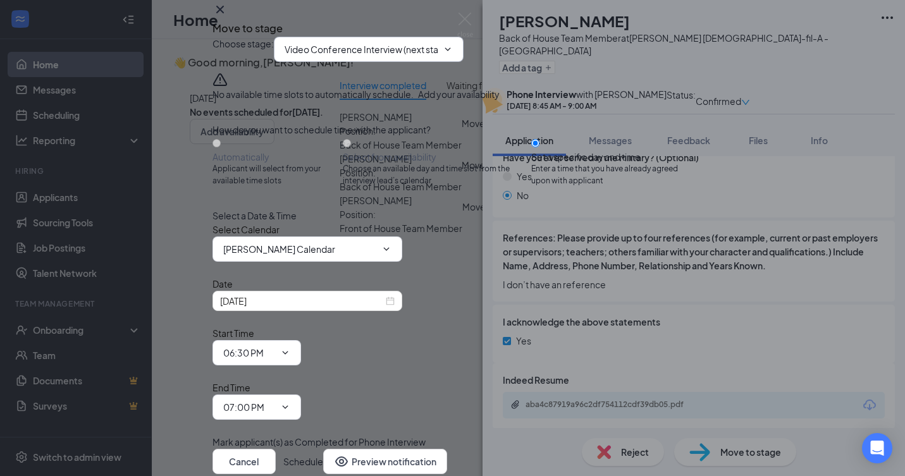
click at [438, 56] on input "Video Conference Interview (next stage)" at bounding box center [361, 49] width 153 height 14
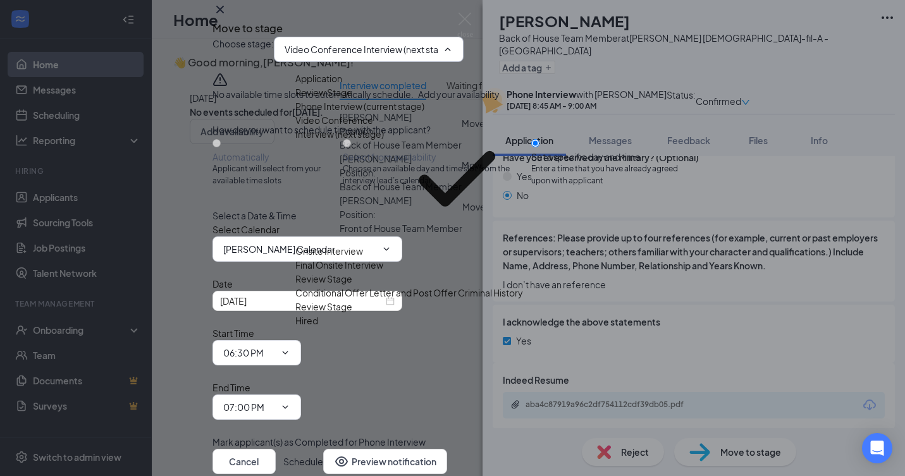
click at [353, 254] on div "Onsite Interview" at bounding box center [329, 251] width 68 height 14
type input "Onsite Interview"
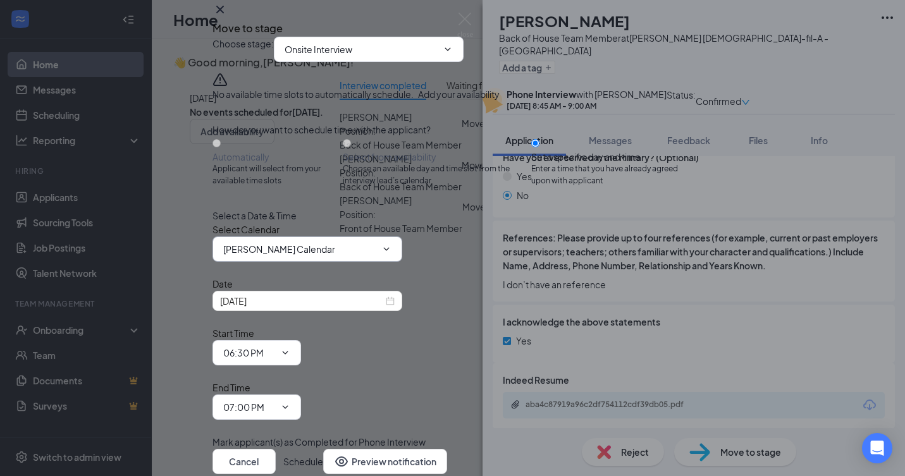
click at [306, 256] on input "[PERSON_NAME] Calendar" at bounding box center [299, 249] width 153 height 14
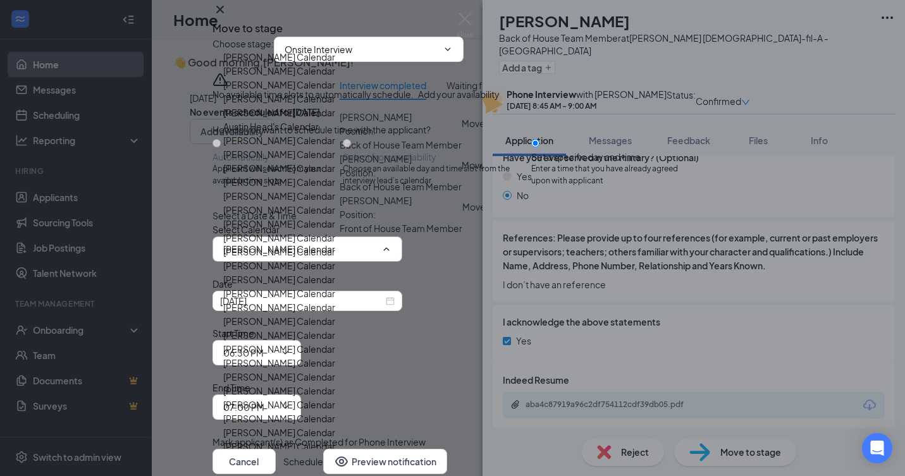
scroll to position [2454, 0]
type input "[PERSON_NAME] Calendar"
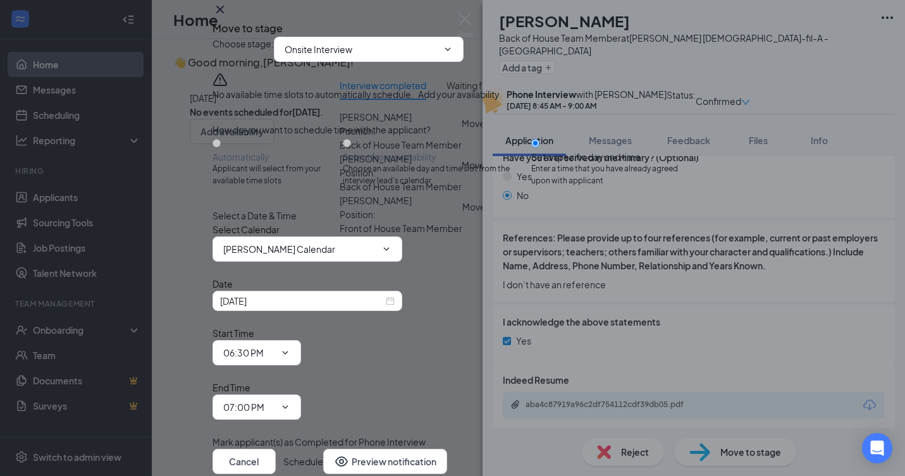
scroll to position [59, 0]
click at [383, 308] on input "[DATE]" at bounding box center [301, 301] width 163 height 14
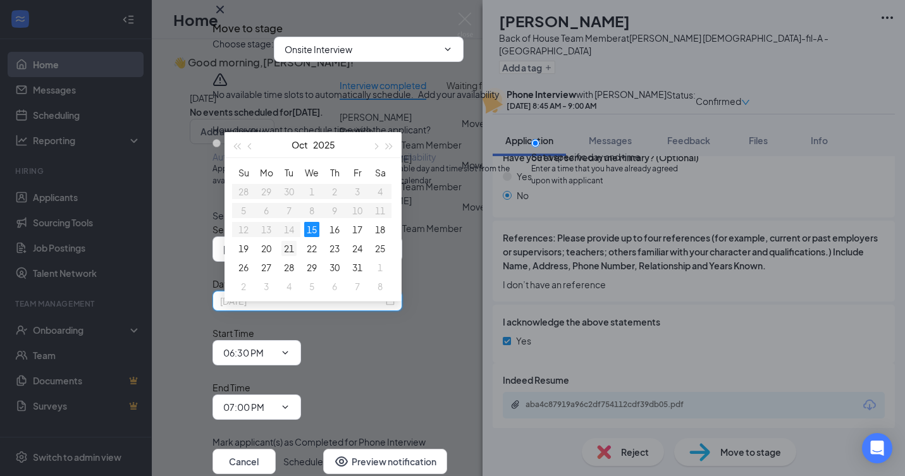
type input "[DATE]"
click at [288, 245] on div "21" at bounding box center [288, 248] width 15 height 15
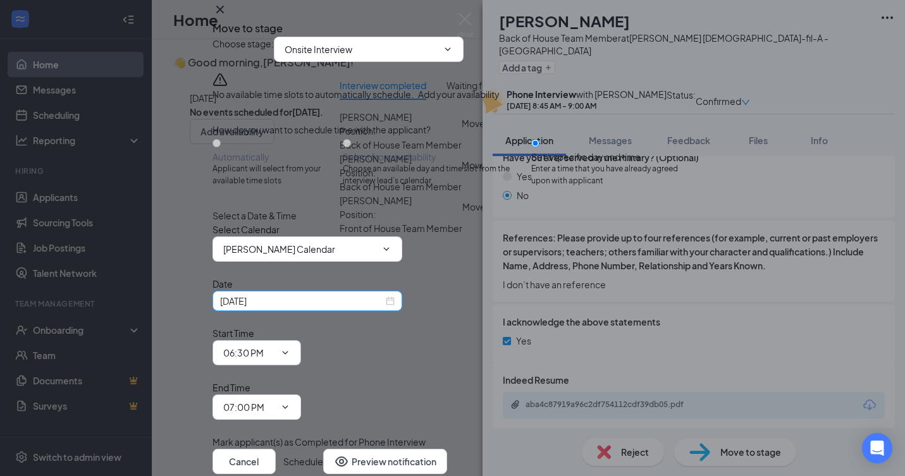
click at [290, 348] on icon "ChevronDown" at bounding box center [285, 353] width 10 height 10
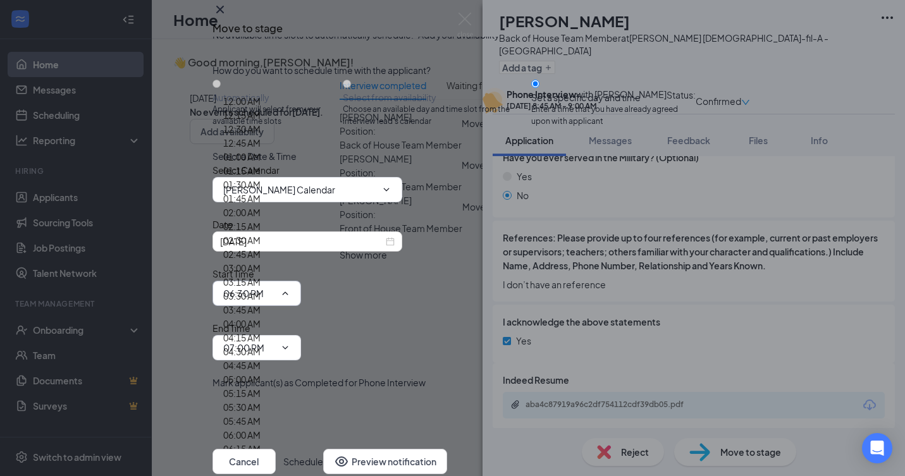
scroll to position [944, 0]
type input "09:00 AM"
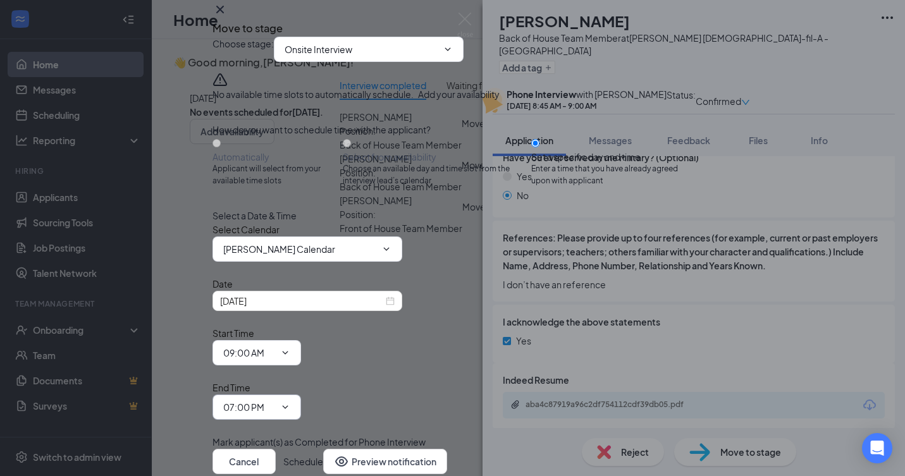
click at [290, 402] on icon "ChevronDown" at bounding box center [285, 407] width 10 height 10
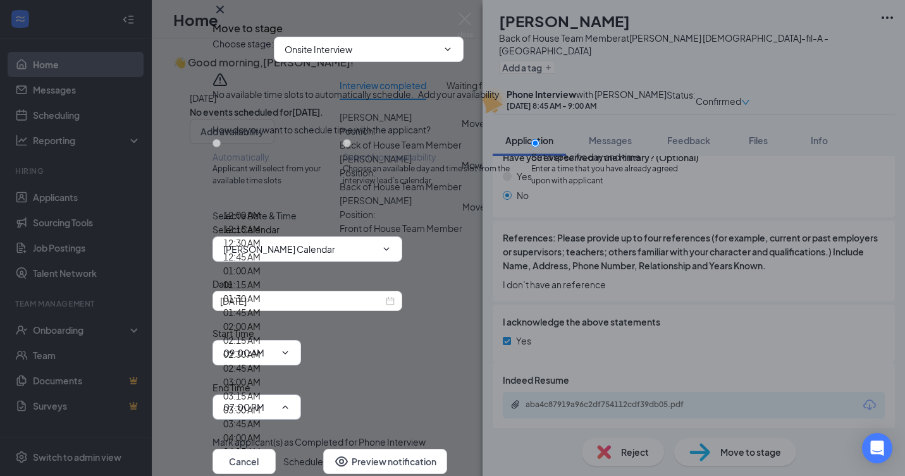
scroll to position [1109, 0]
type input "09:30 AM"
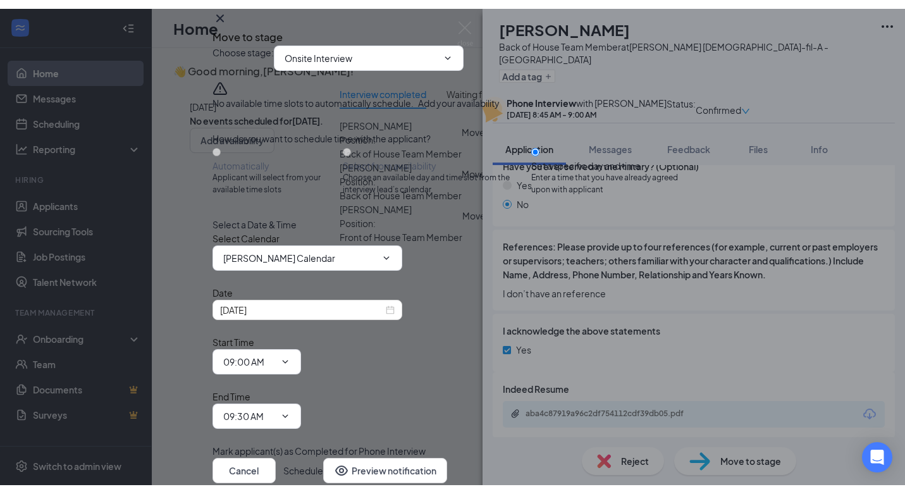
scroll to position [59, 0]
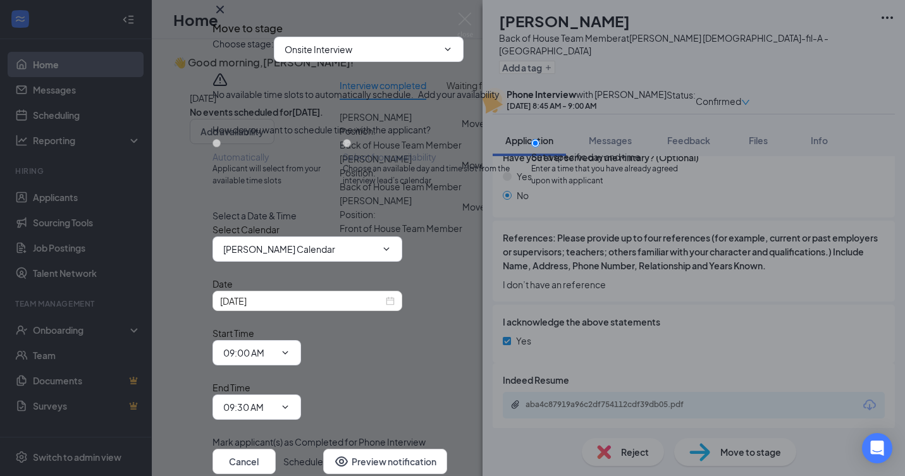
click at [228, 17] on icon "Cross" at bounding box center [220, 9] width 15 height 15
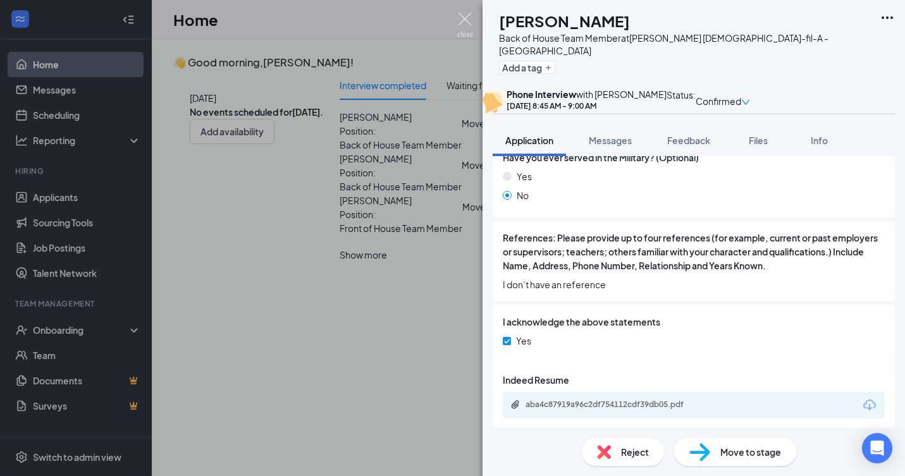
click at [463, 21] on img at bounding box center [465, 25] width 16 height 25
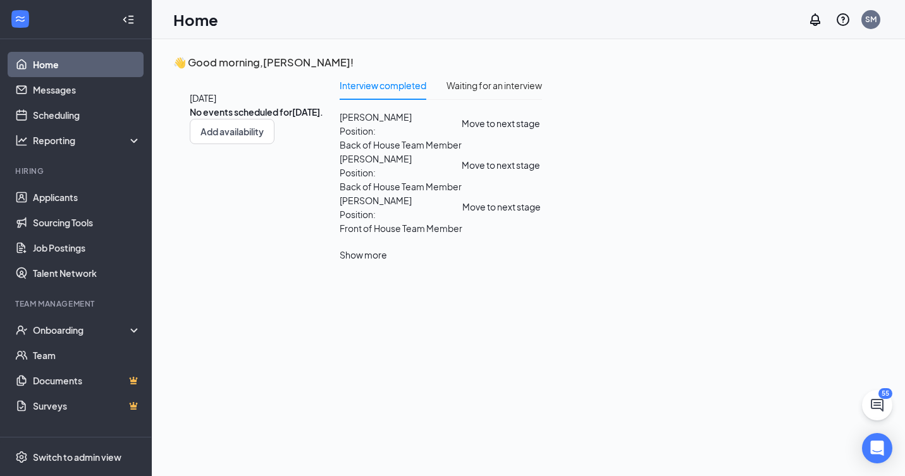
click at [53, 65] on link "Home" at bounding box center [87, 64] width 108 height 25
